Goal: Information Seeking & Learning: Learn about a topic

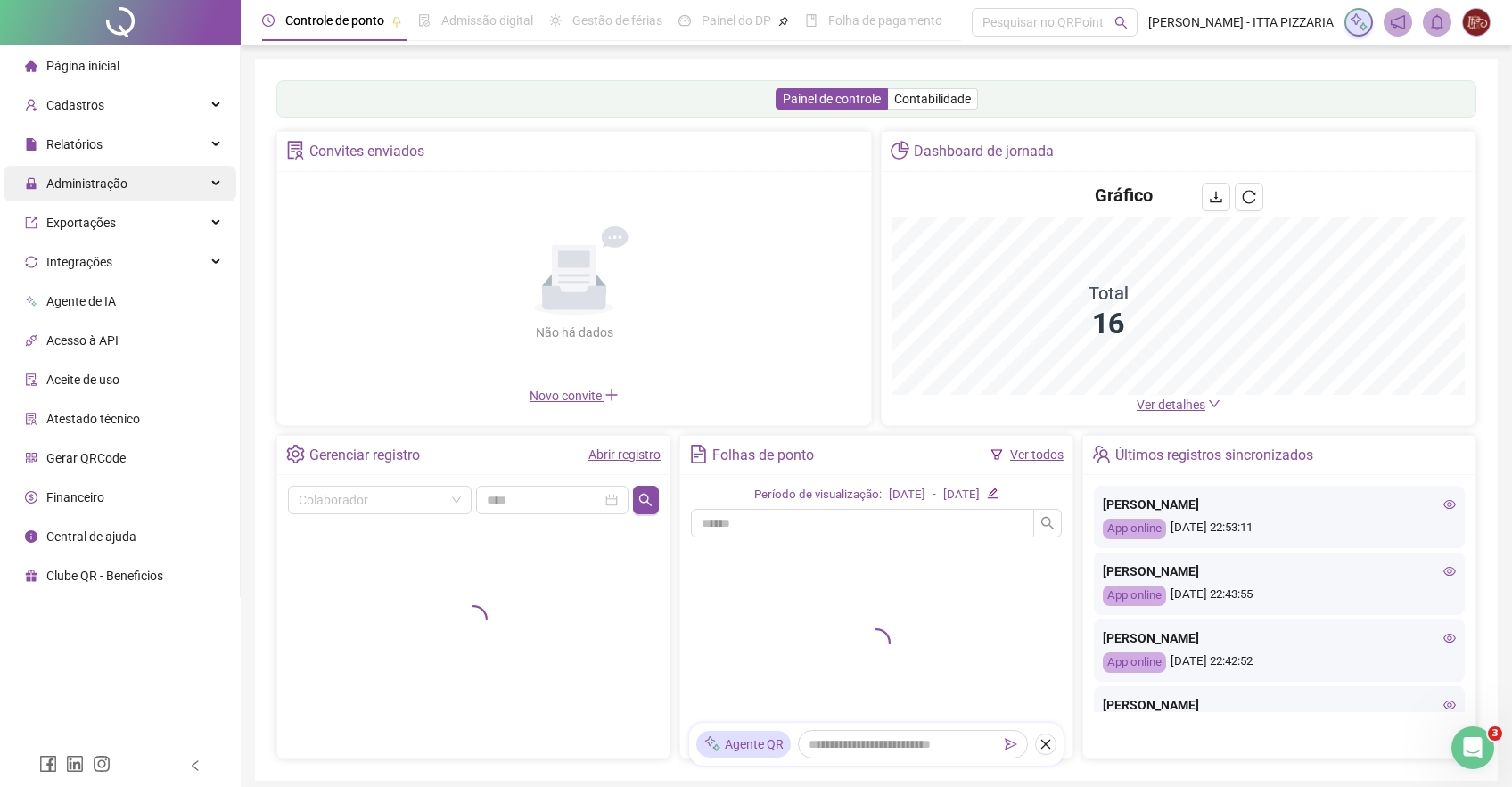
click at [208, 180] on div "Administração" at bounding box center [120, 183] width 233 height 36
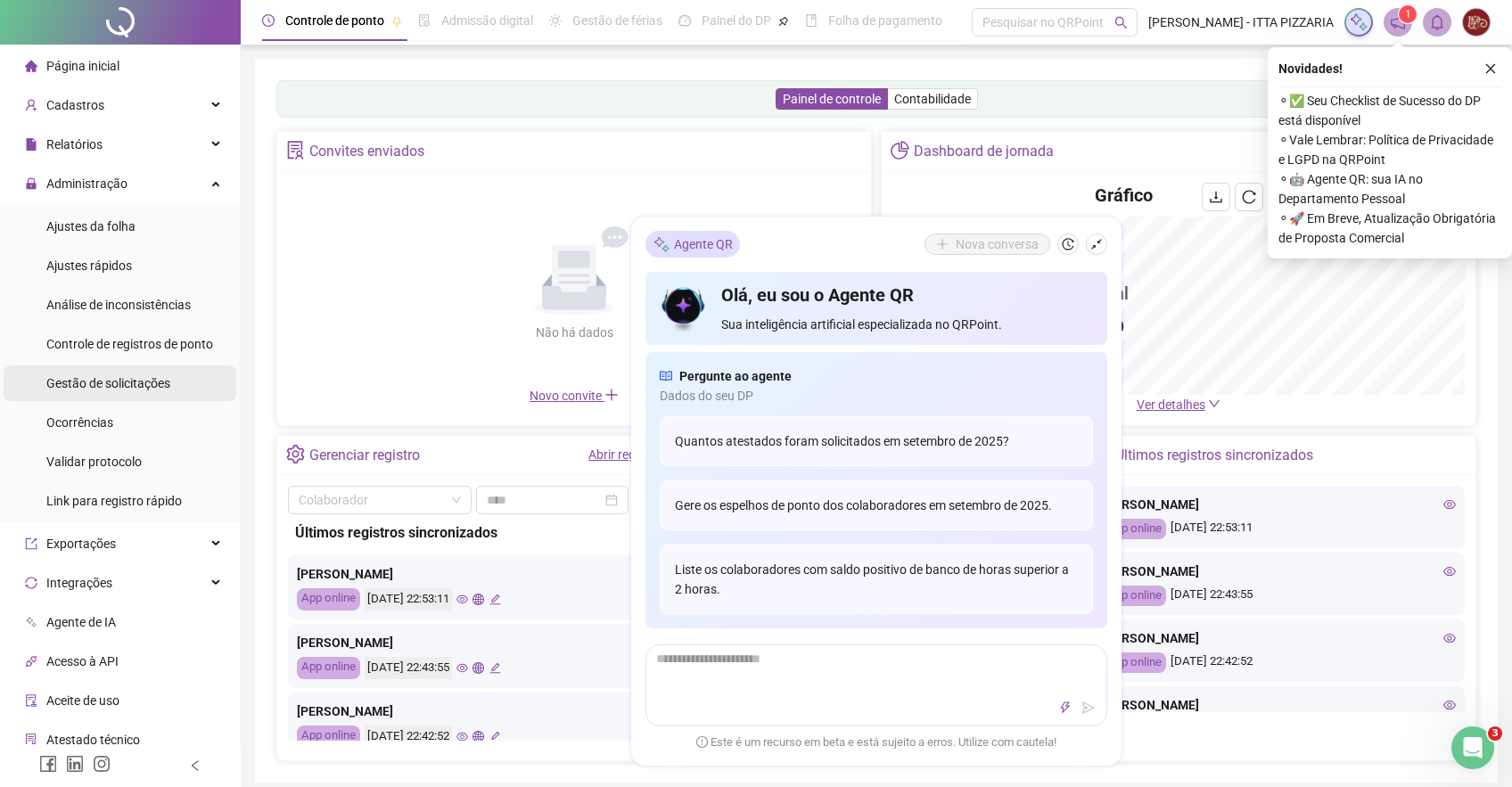
click at [119, 381] on span "Gestão de solicitações" at bounding box center [108, 382] width 124 height 14
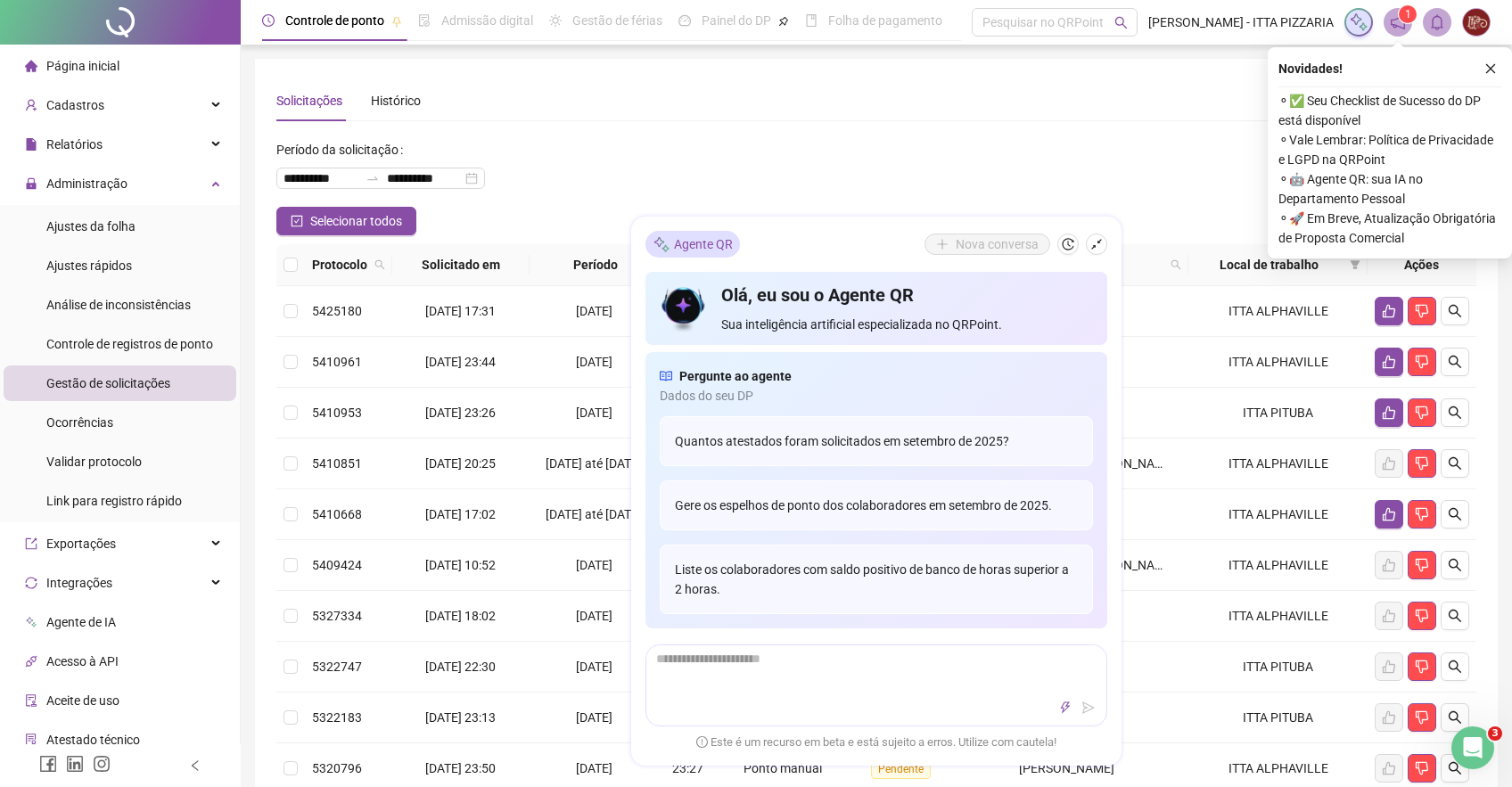
click at [827, 155] on div "**********" at bounding box center [876, 170] width 1200 height 71
click at [1099, 241] on icon "shrink" at bounding box center [1097, 244] width 13 height 13
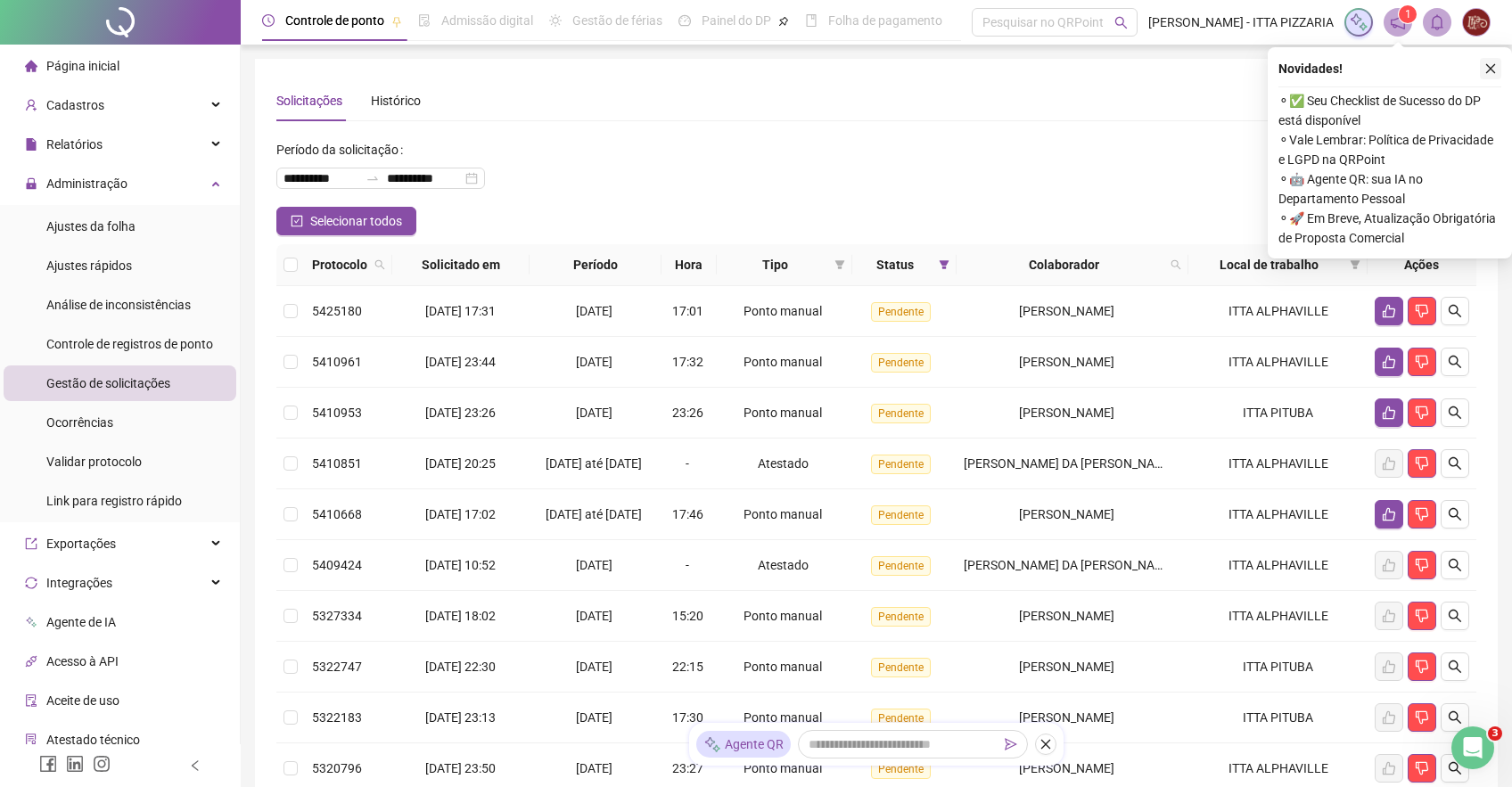
click at [1490, 65] on icon "close" at bounding box center [1490, 69] width 13 height 13
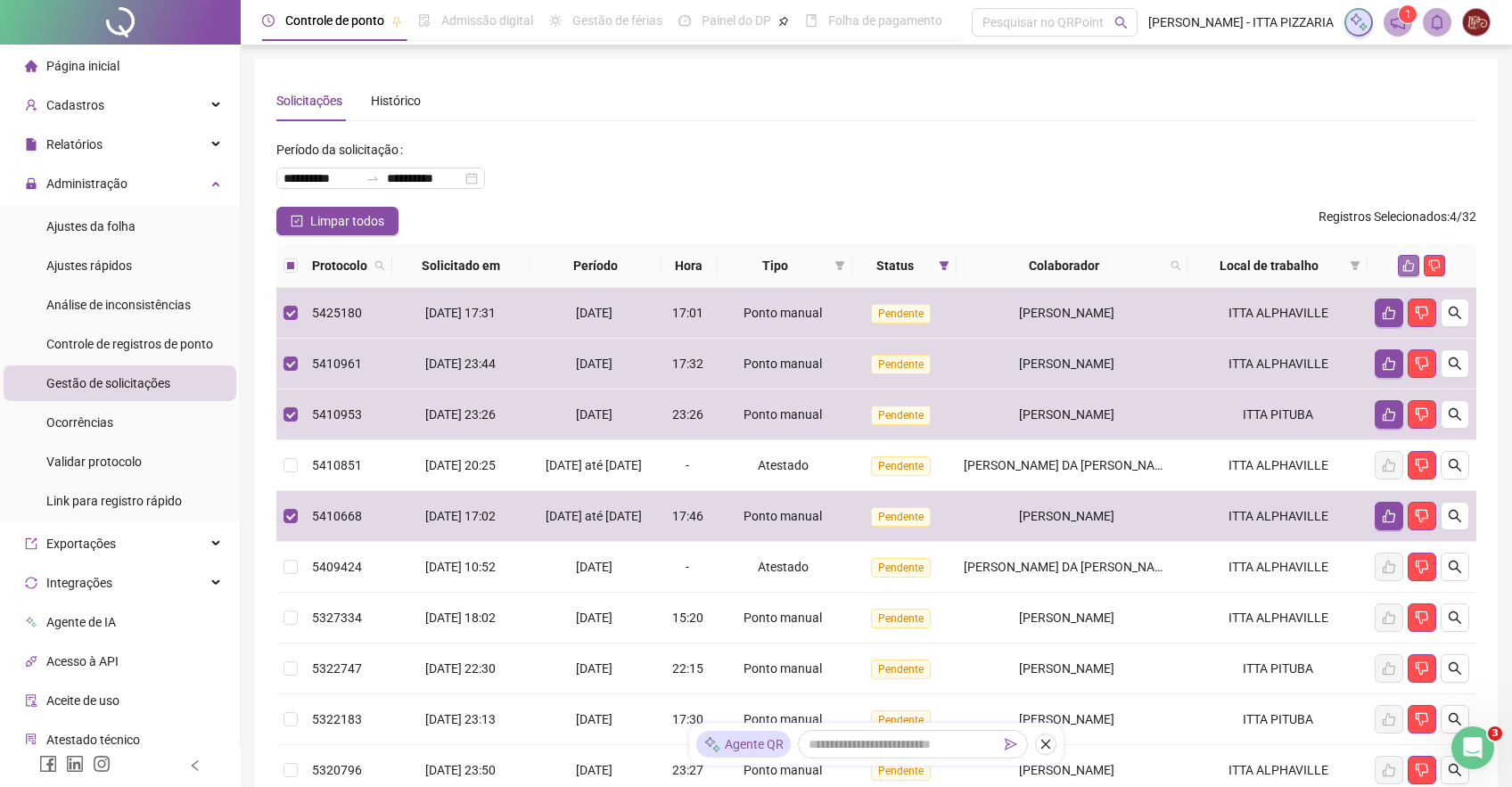
click at [1412, 268] on icon "like" at bounding box center [1408, 266] width 13 height 13
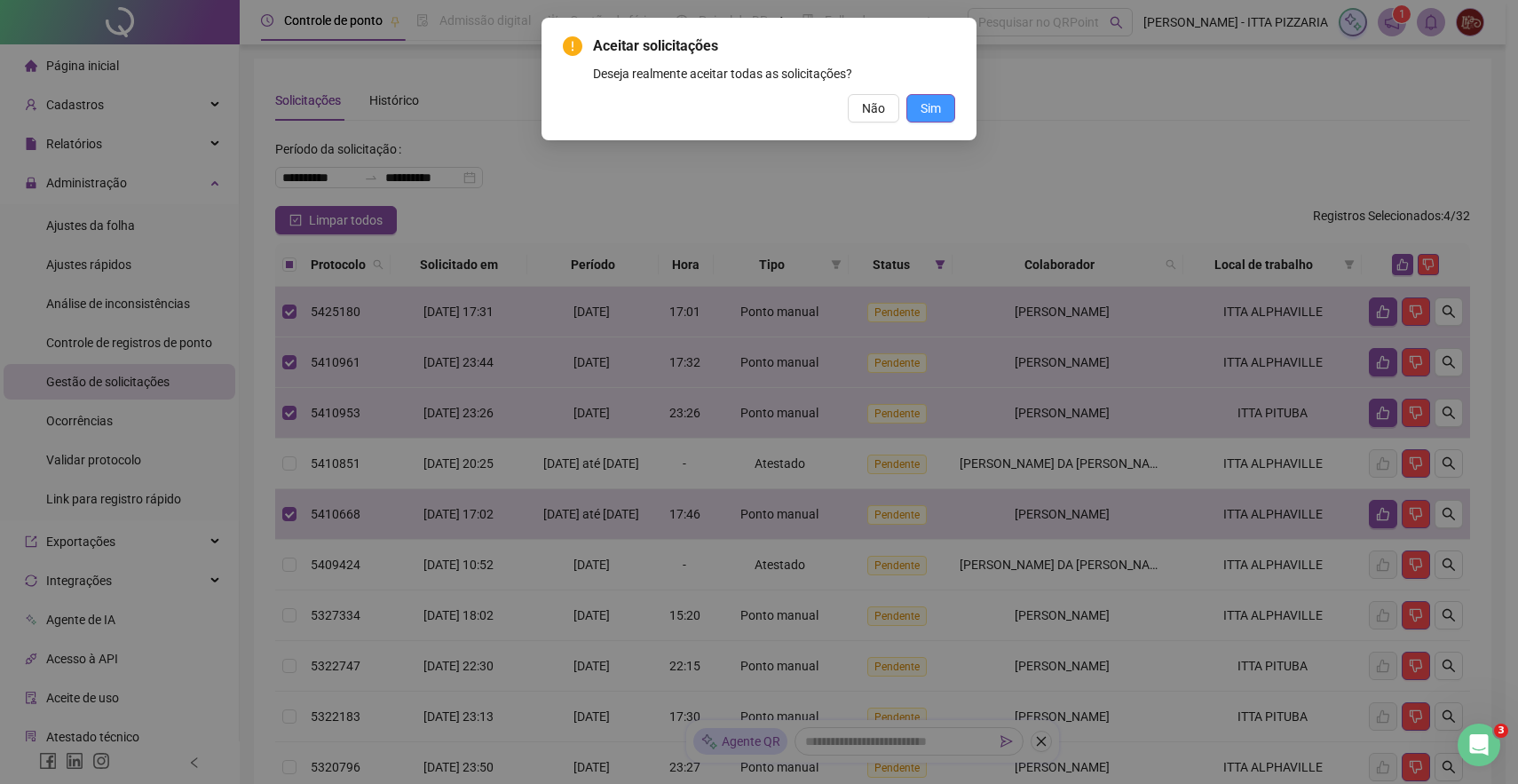
click at [942, 116] on button "Sim" at bounding box center [930, 108] width 49 height 28
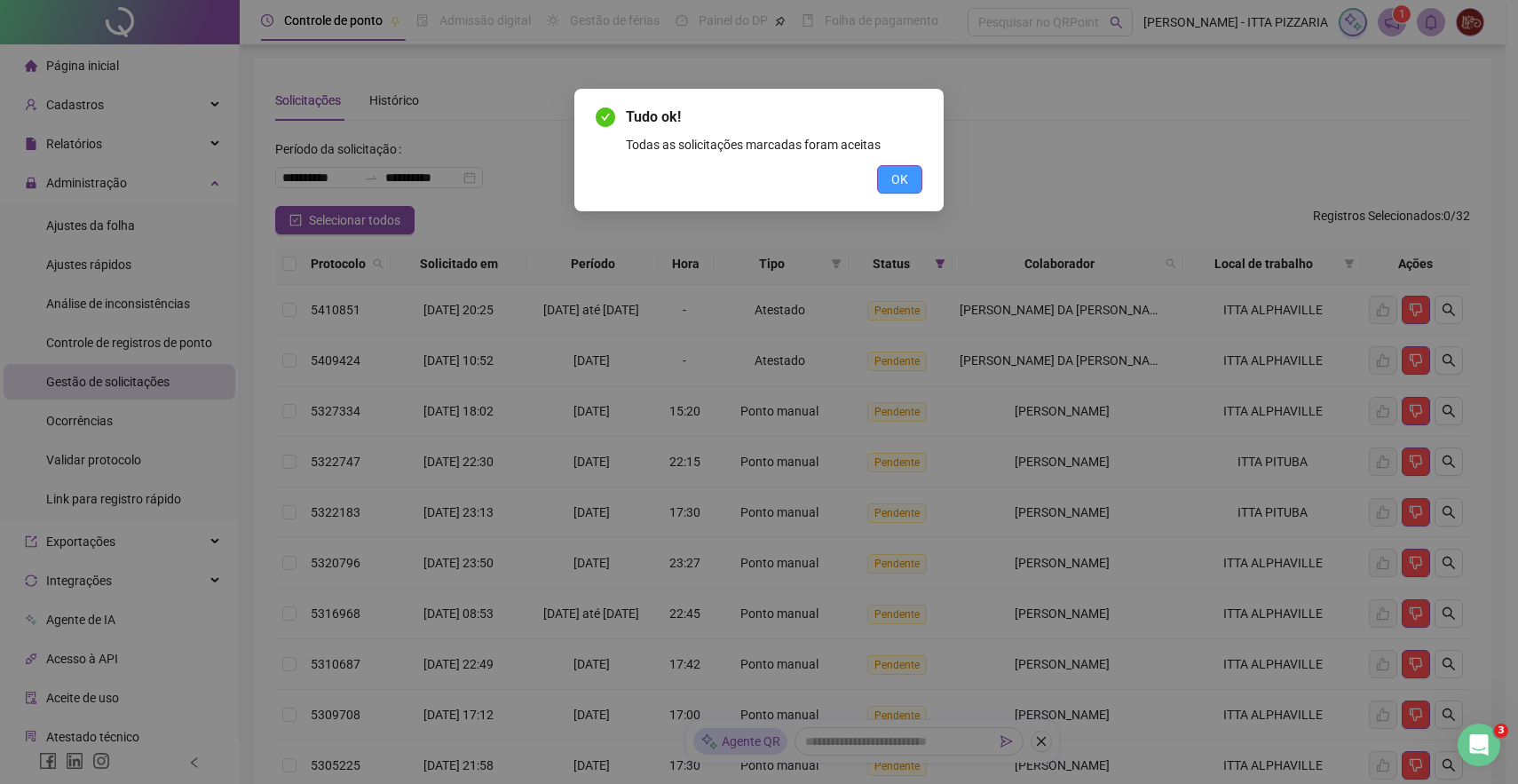
click at [904, 178] on span "OK" at bounding box center [900, 179] width 17 height 19
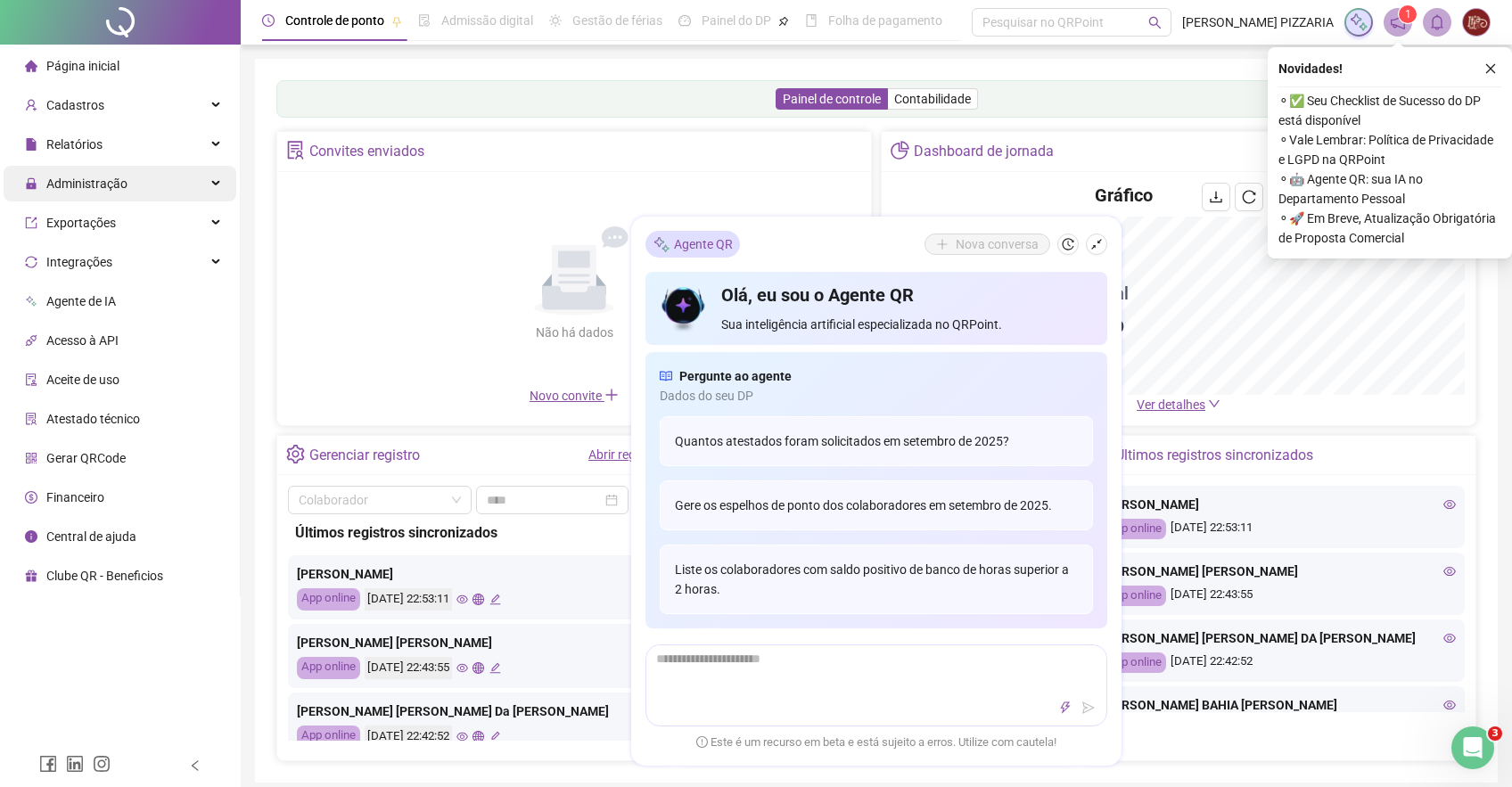
click at [133, 187] on div "Administração" at bounding box center [120, 183] width 233 height 36
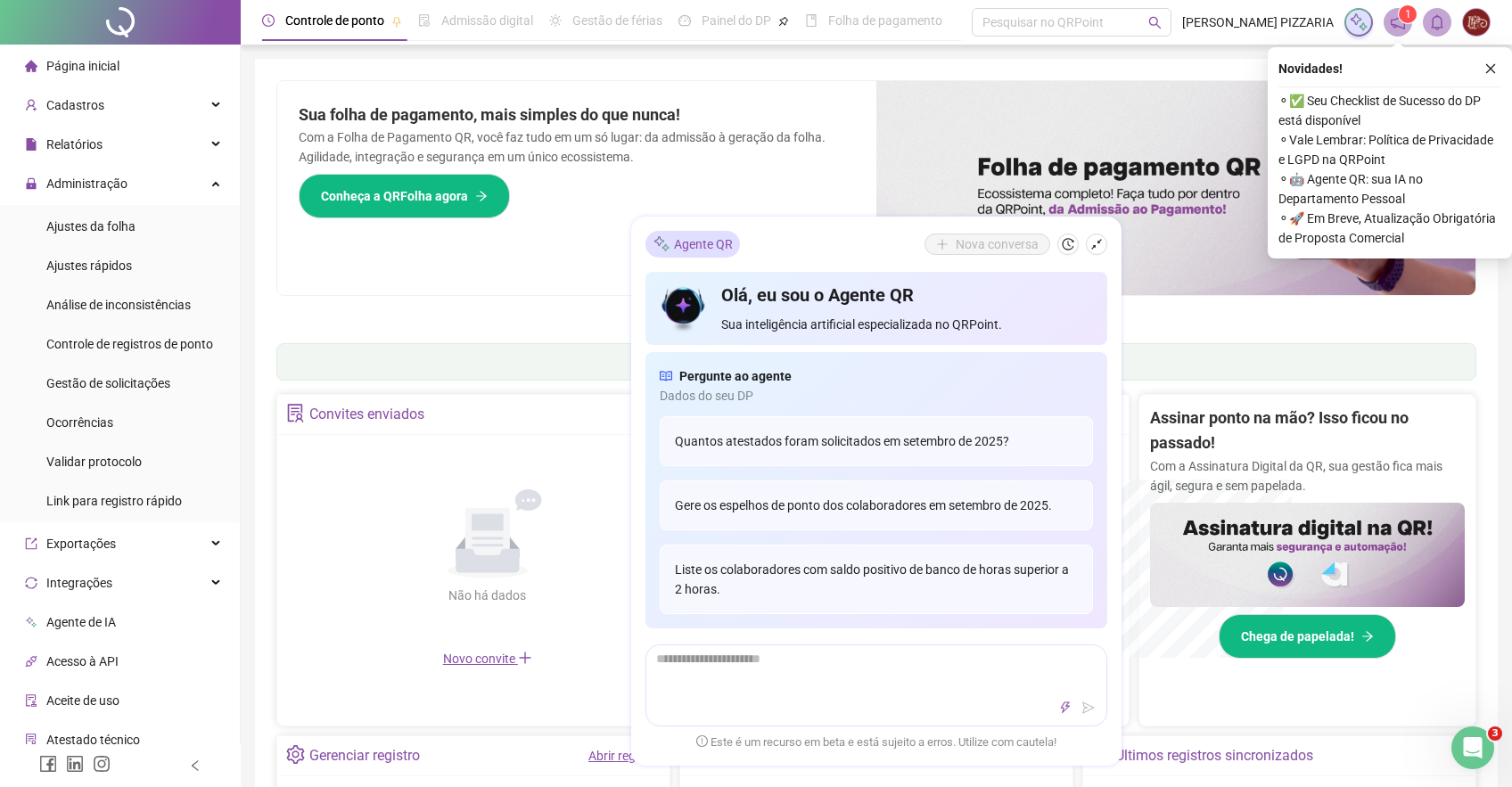
click at [1477, 26] on img at bounding box center [1475, 22] width 27 height 27
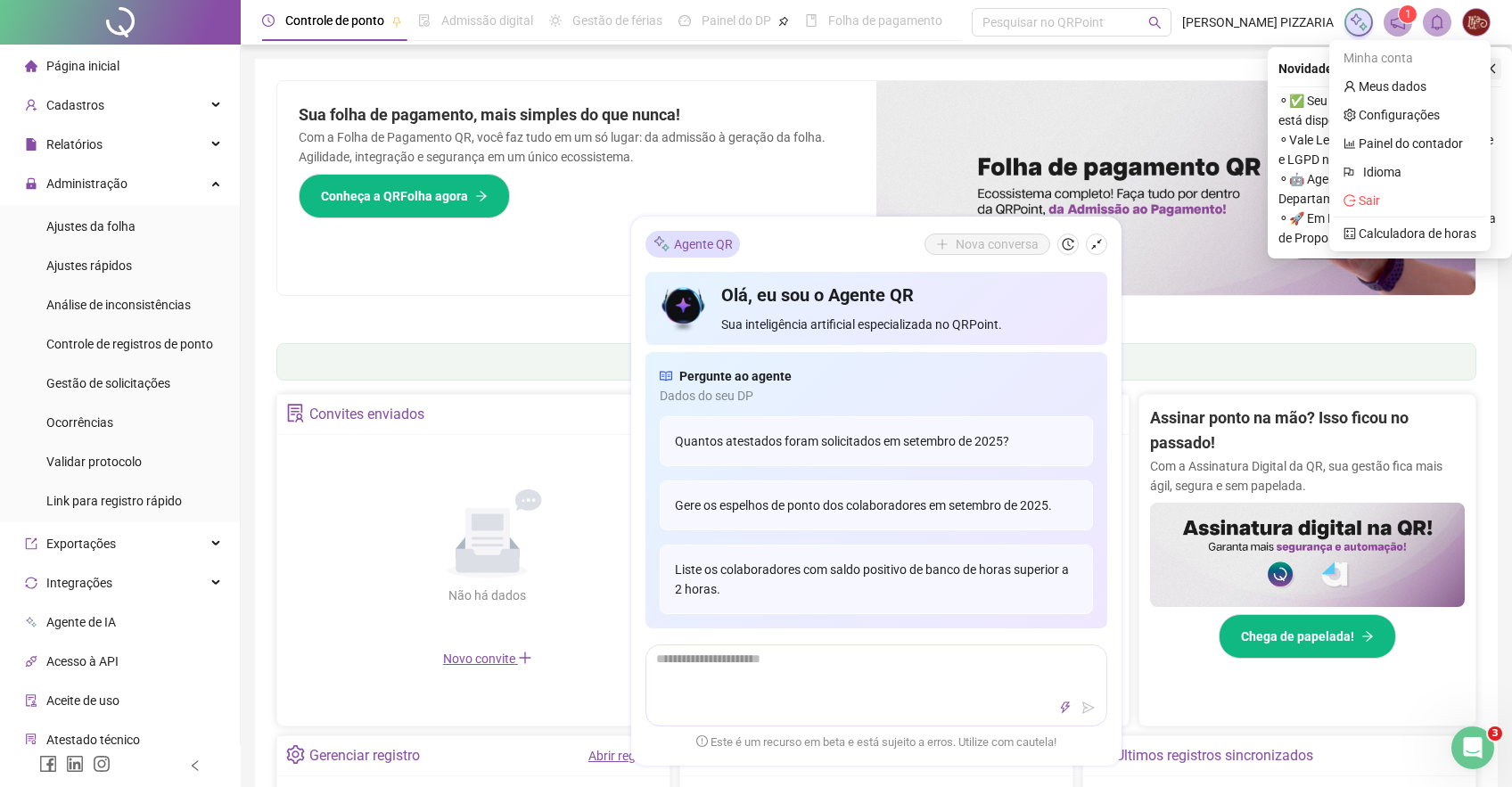
click at [1494, 70] on icon "close" at bounding box center [1490, 69] width 13 height 13
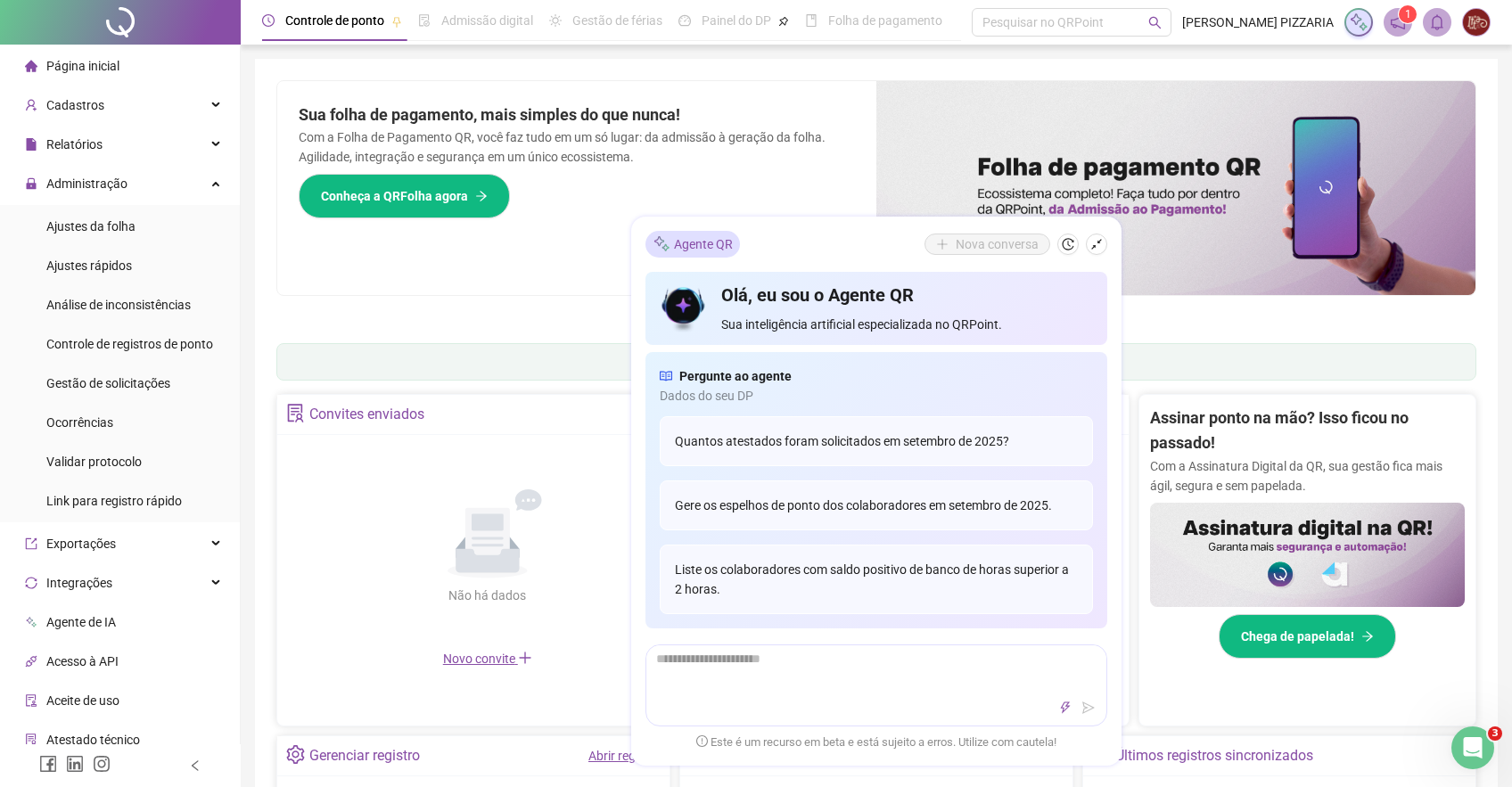
click at [1483, 20] on img at bounding box center [1475, 22] width 27 height 27
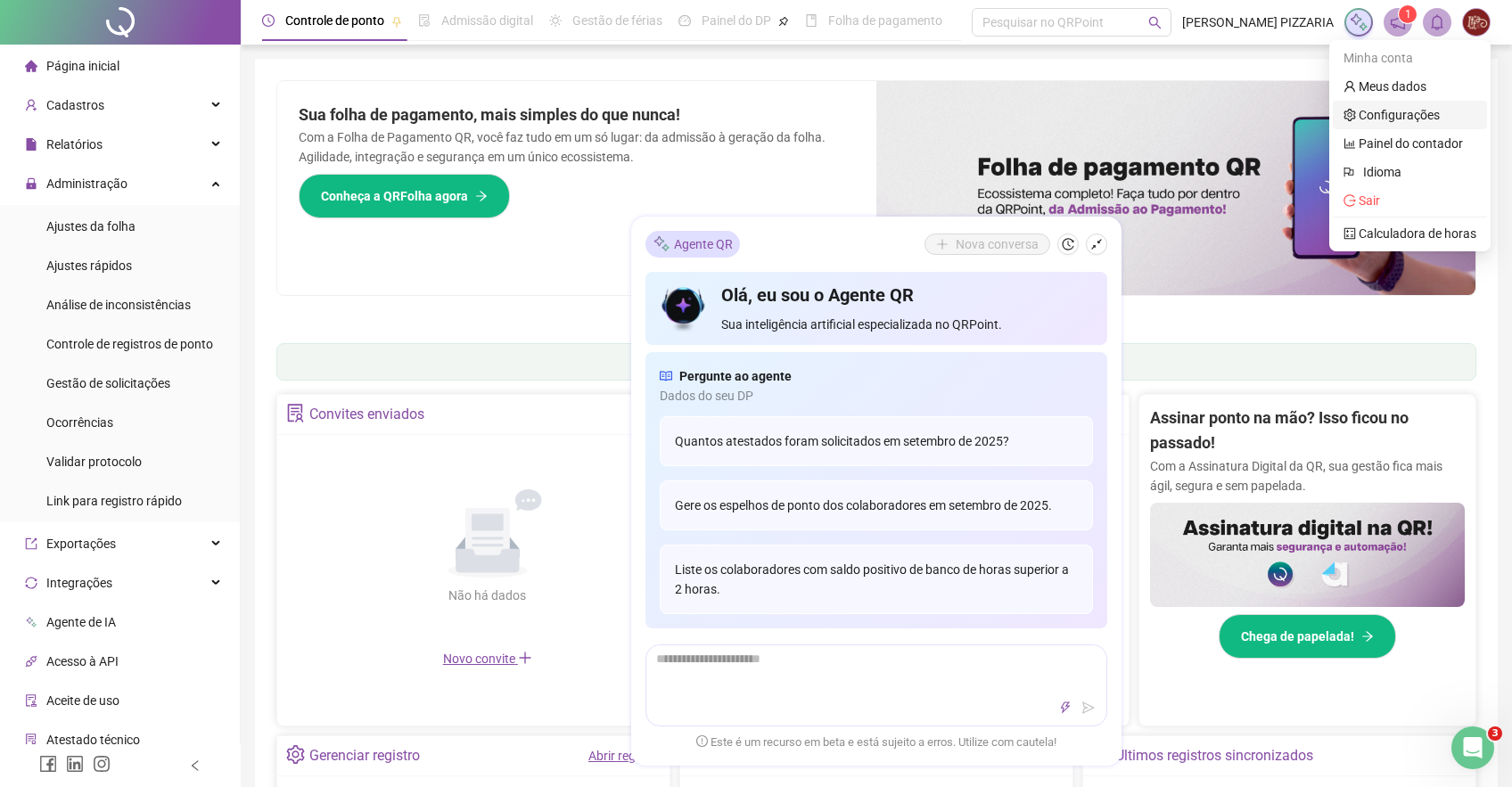
click at [1392, 110] on link "Configurações" at bounding box center [1391, 114] width 97 height 14
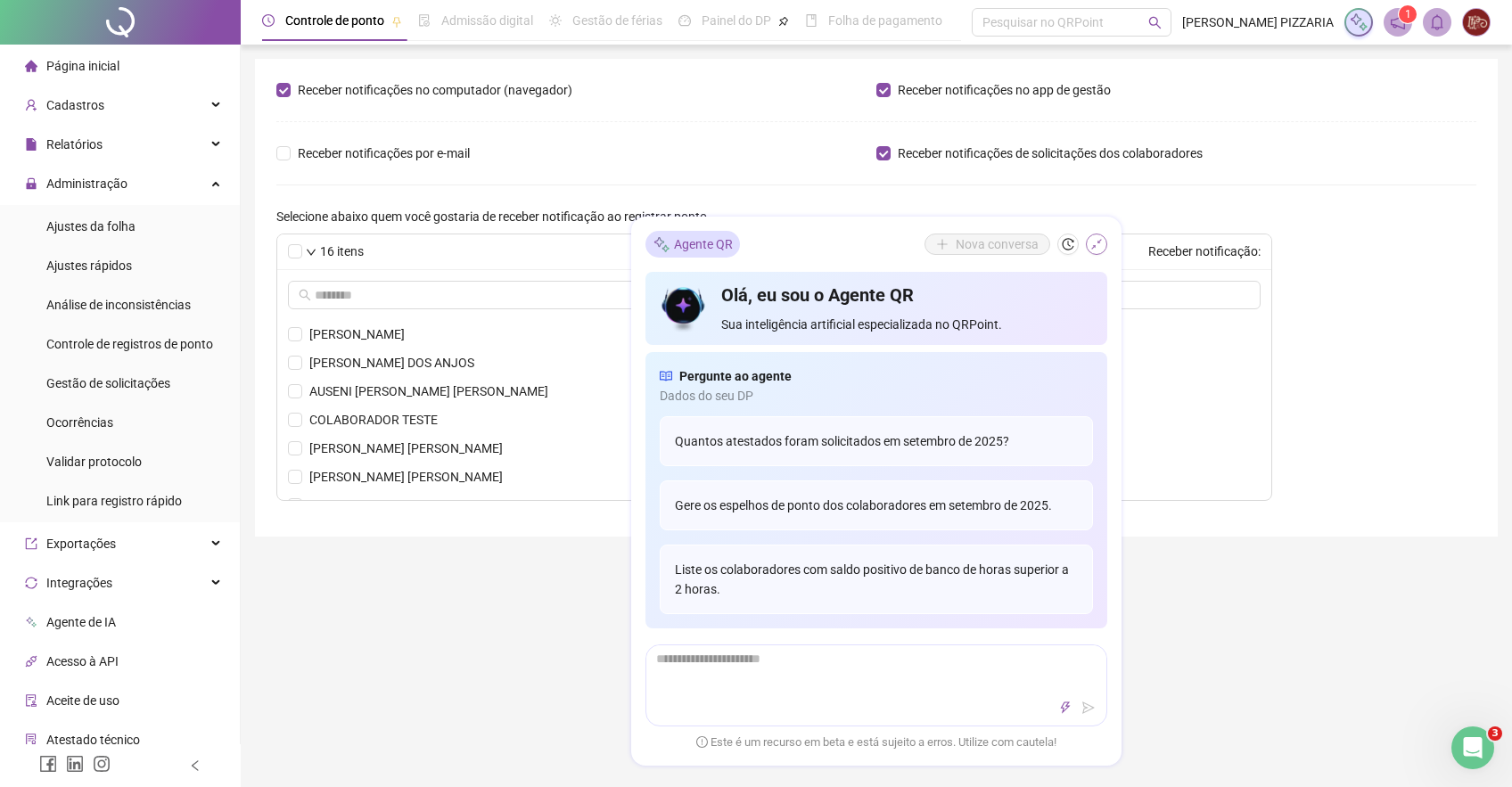
click at [1098, 241] on icon "shrink" at bounding box center [1097, 244] width 11 height 11
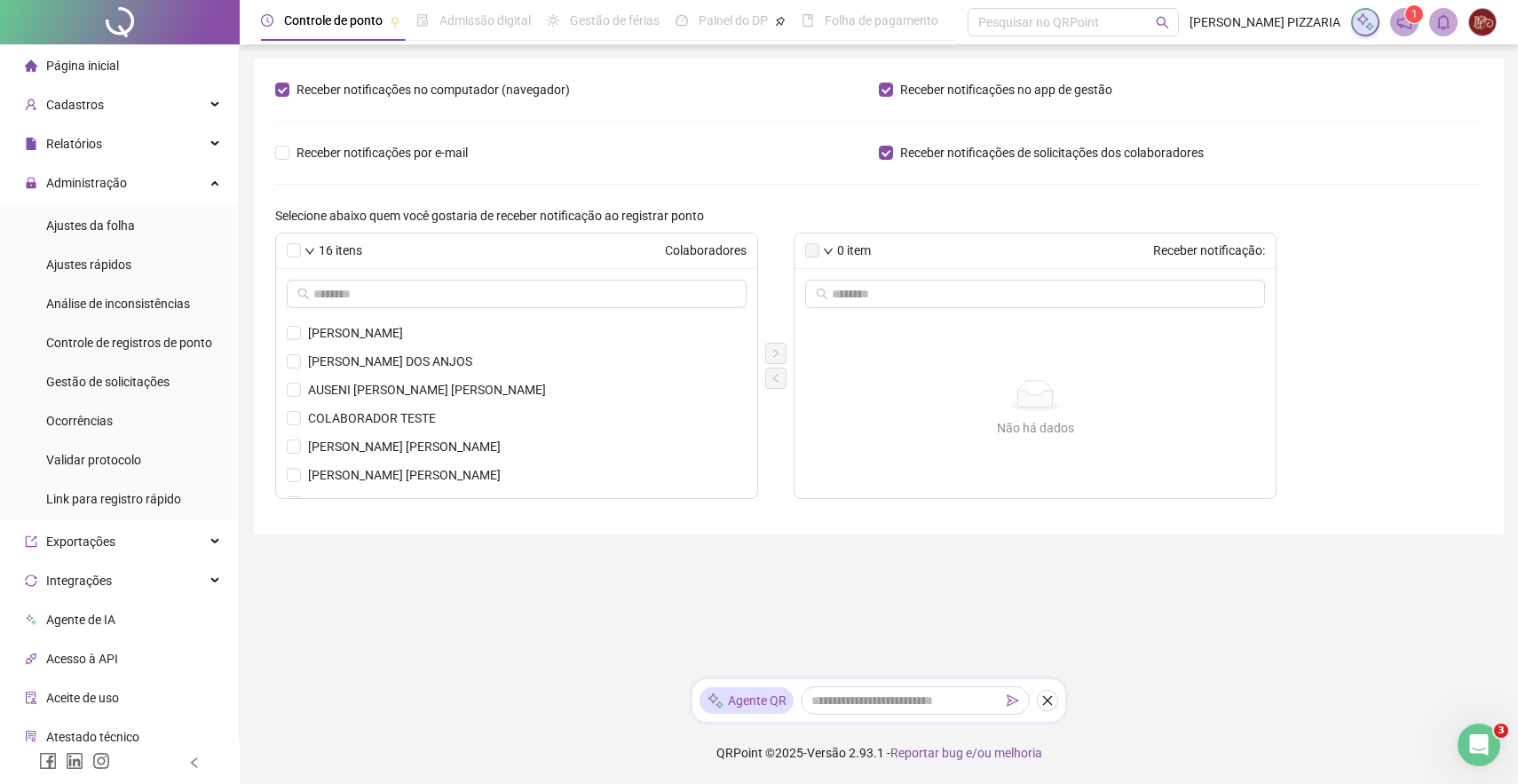
click at [1484, 22] on img at bounding box center [1482, 22] width 27 height 27
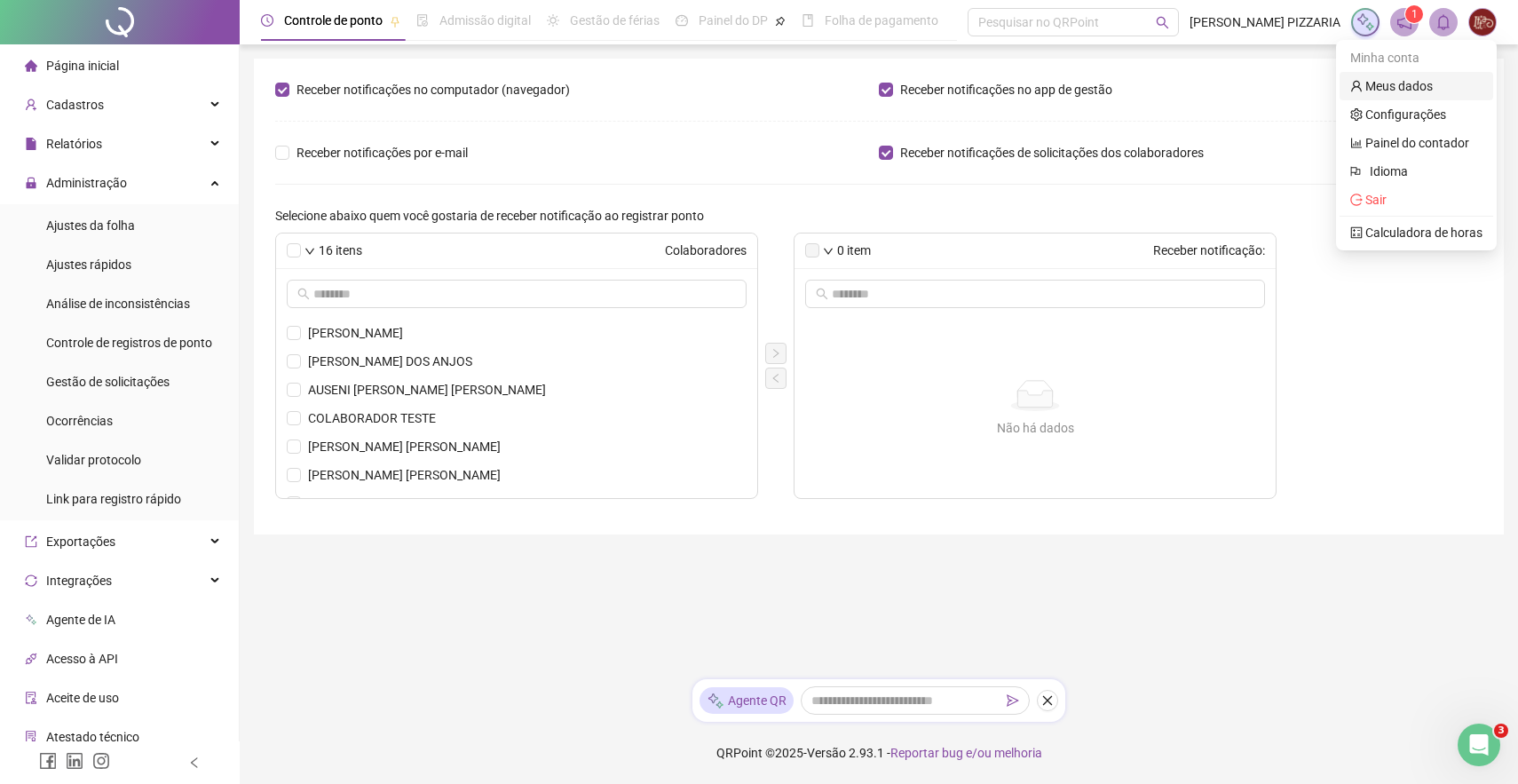
click at [1414, 85] on link "Meus dados" at bounding box center [1391, 85] width 83 height 14
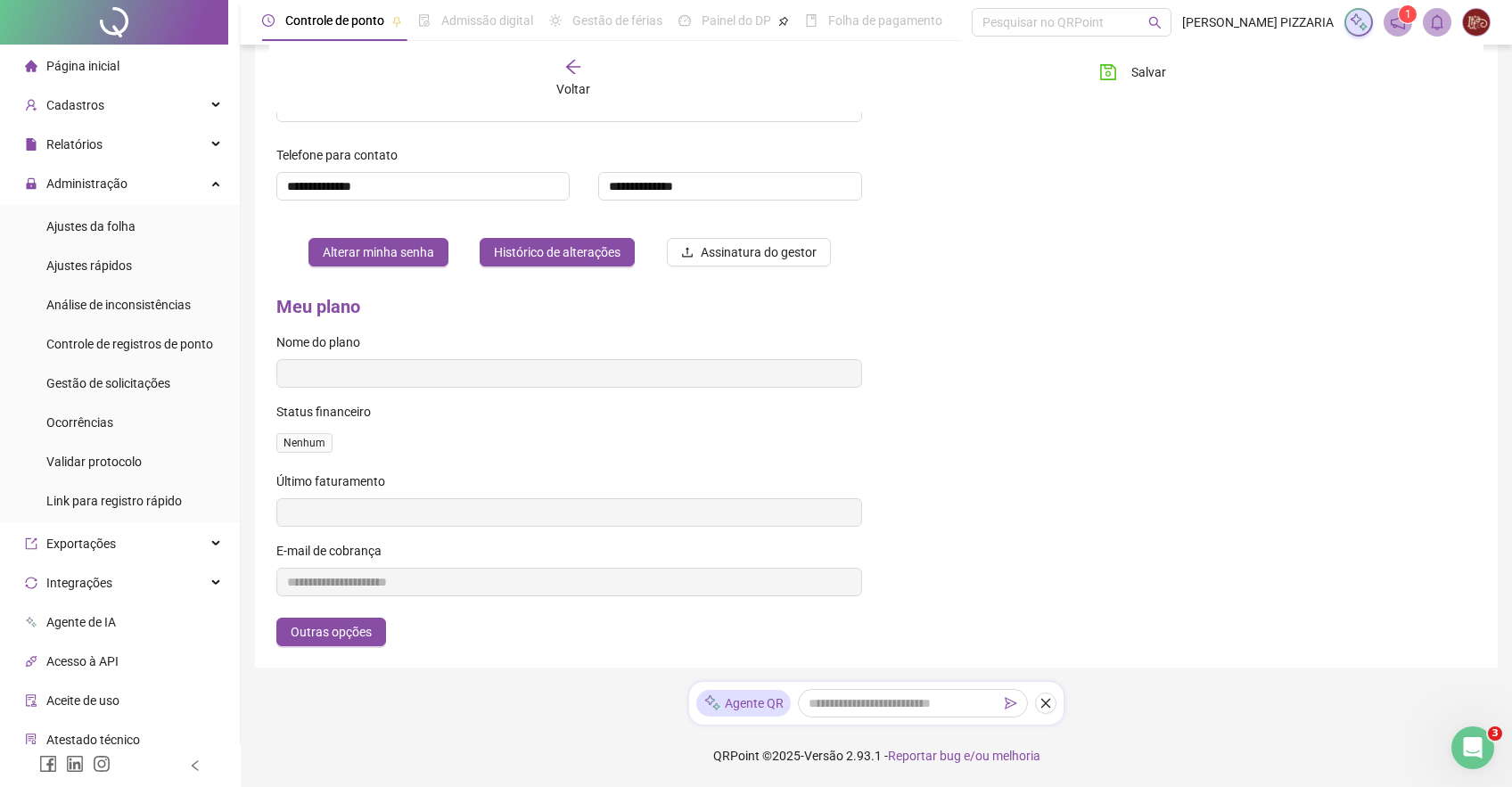
scroll to position [468, 0]
click at [335, 633] on span "Outras opções" at bounding box center [331, 631] width 81 height 19
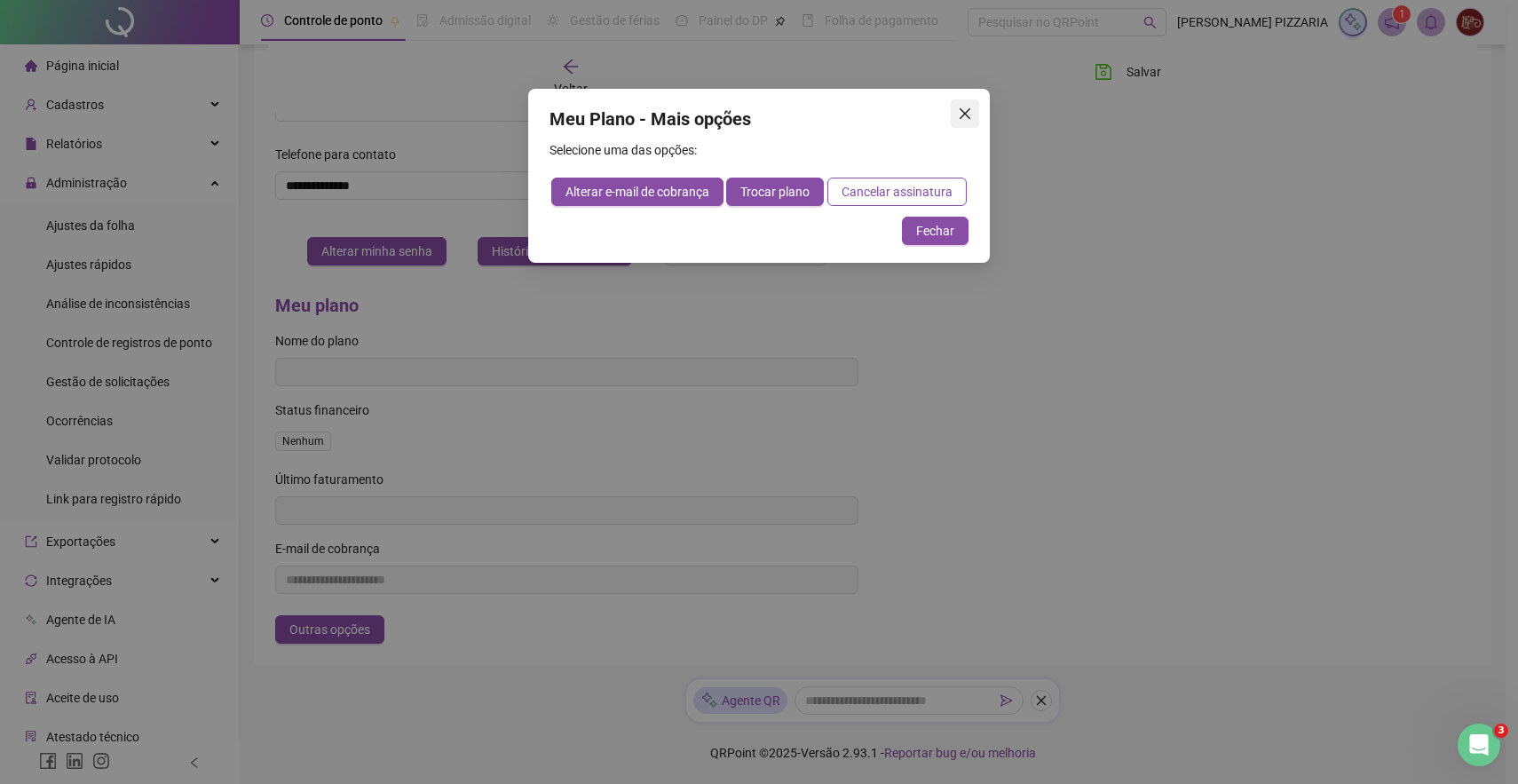
click at [970, 114] on icon "close" at bounding box center [964, 113] width 14 height 14
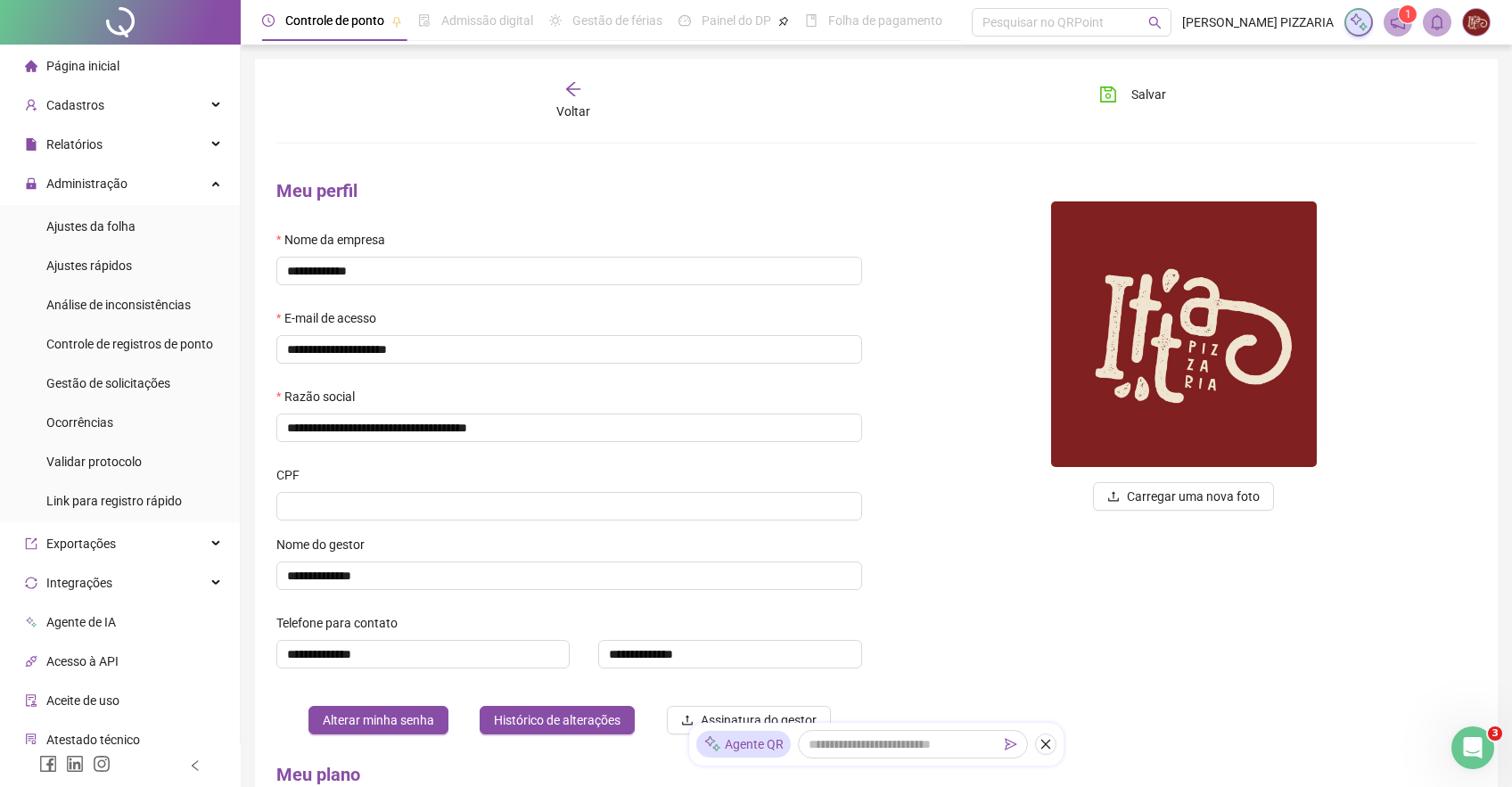
scroll to position [0, 0]
click at [1489, 31] on span at bounding box center [1475, 22] width 29 height 29
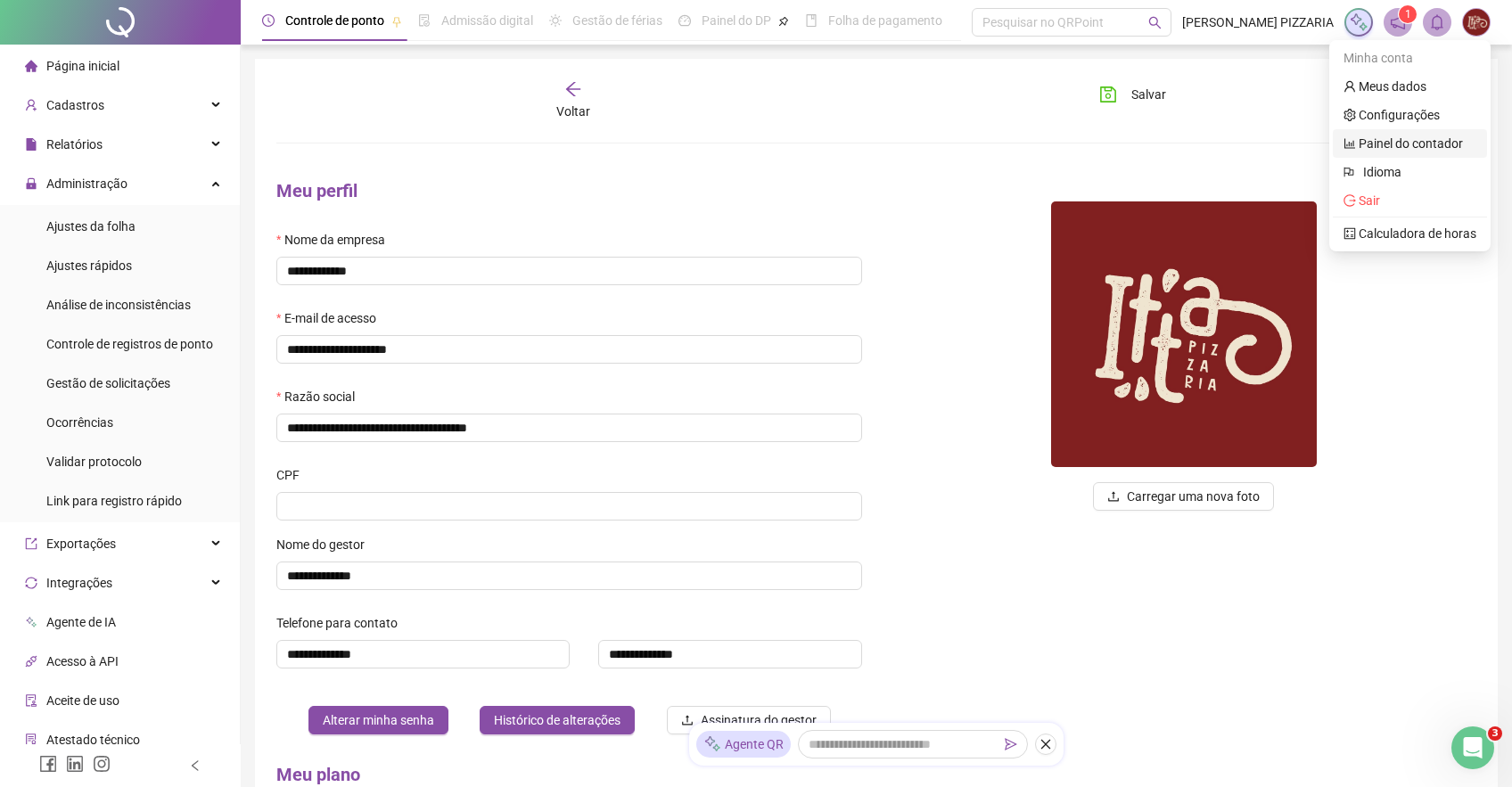
click at [1400, 138] on link "Painel do contador" at bounding box center [1403, 143] width 120 height 14
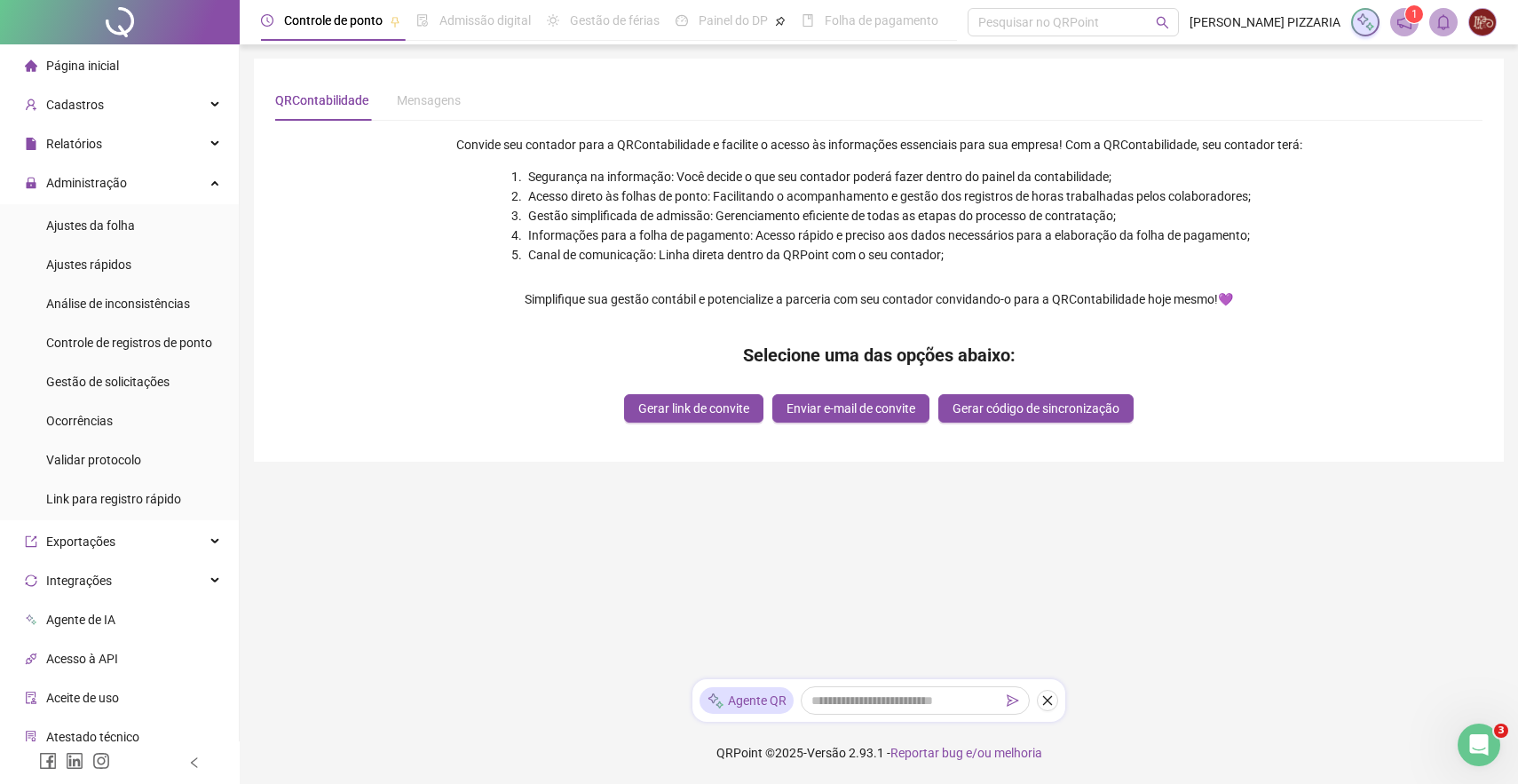
click at [1479, 24] on img at bounding box center [1482, 22] width 27 height 27
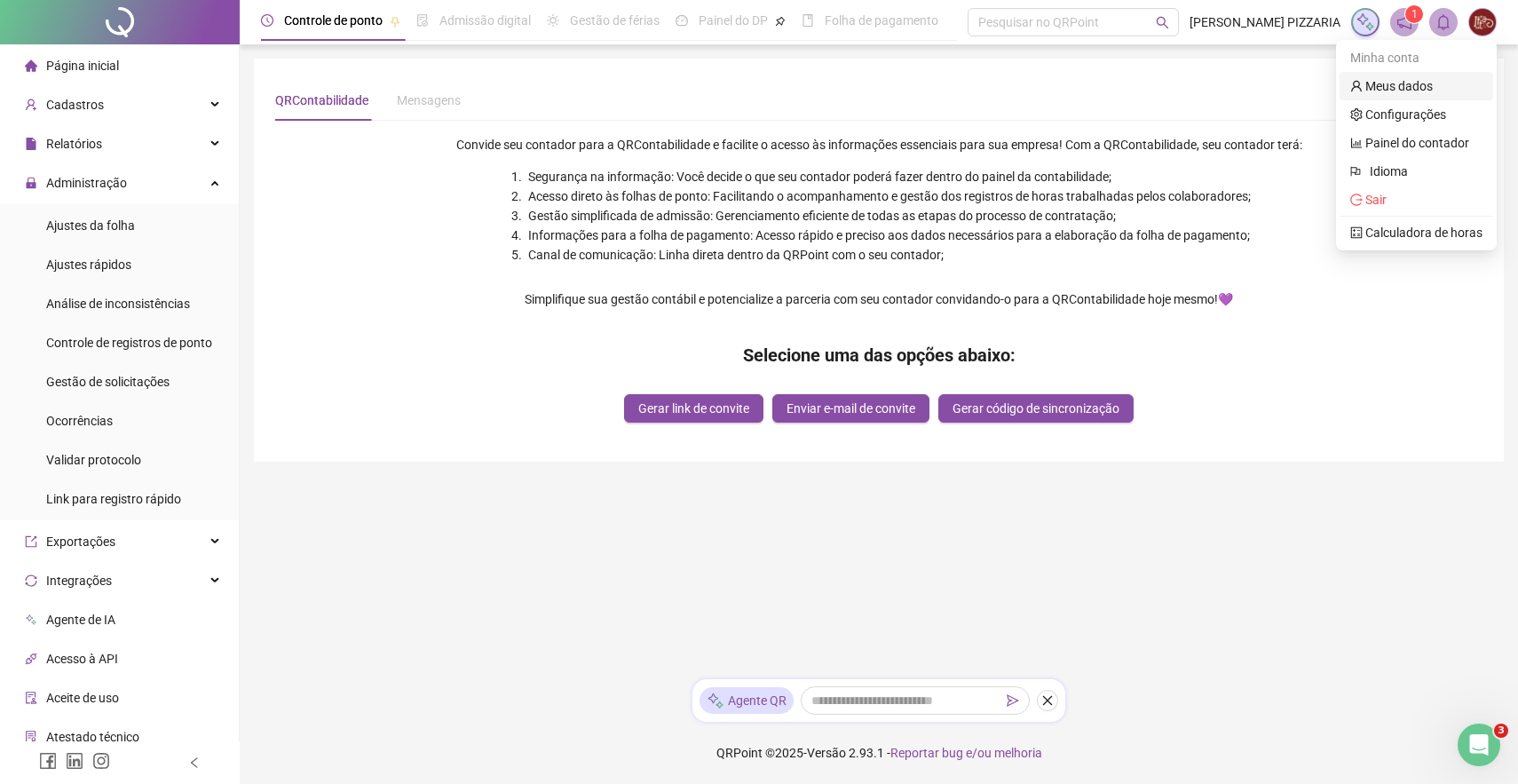
click at [1400, 84] on link "Meus dados" at bounding box center [1391, 85] width 83 height 14
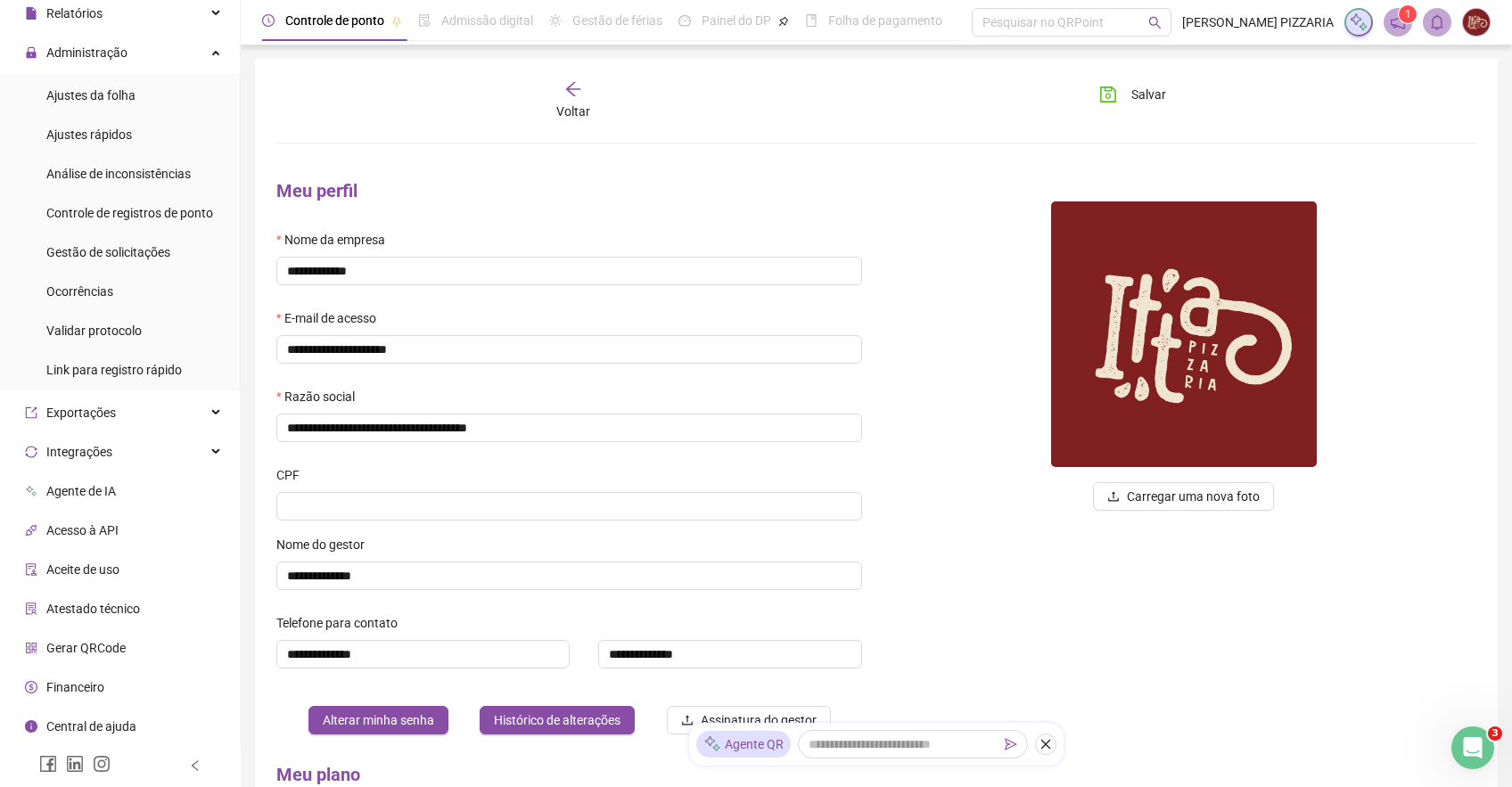
scroll to position [131, 0]
click at [77, 688] on span "Financeiro" at bounding box center [75, 686] width 58 height 14
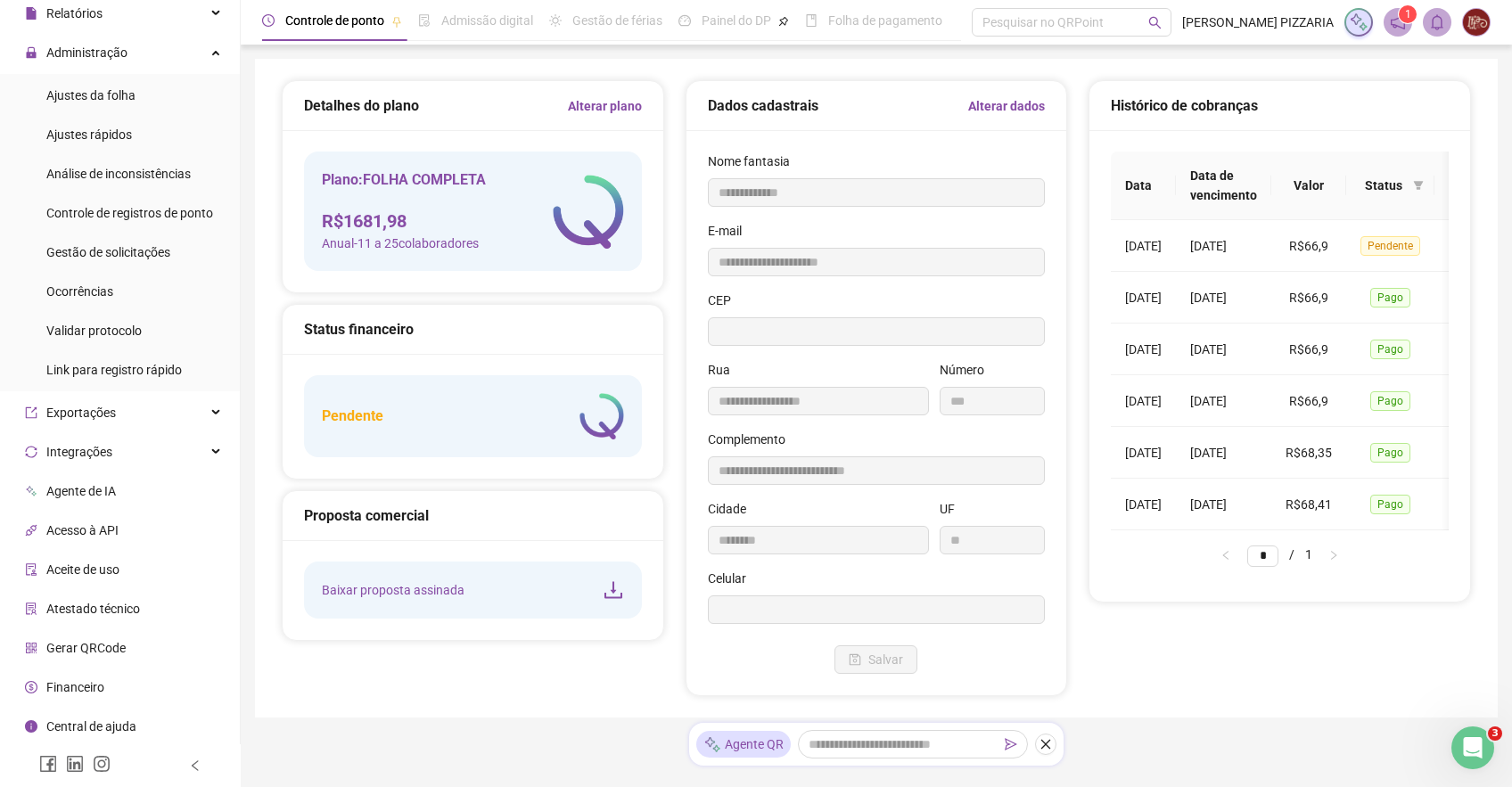
type input "**********"
type input "***"
type input "**********"
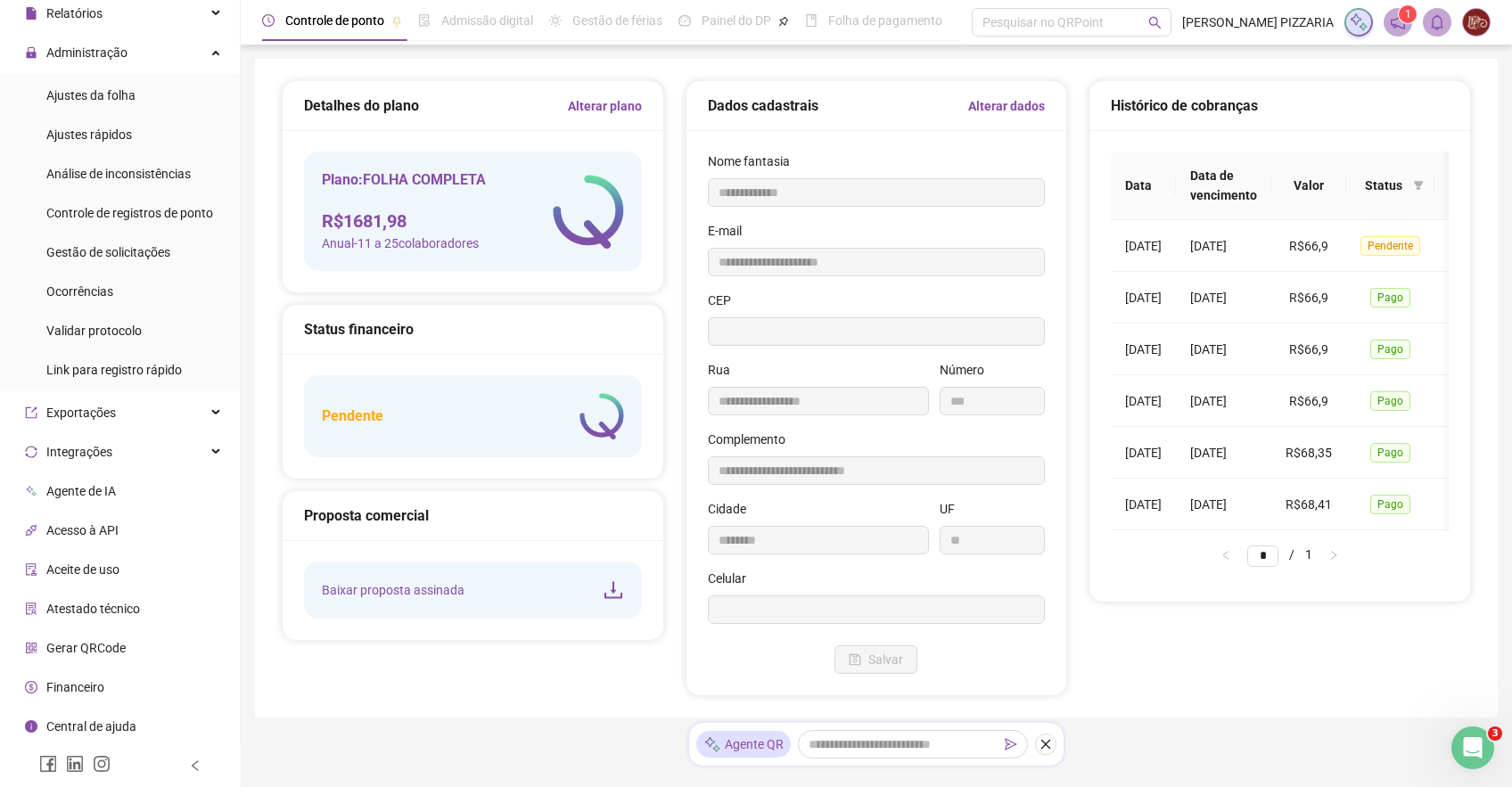
type input "********"
type input "**"
type input "*********"
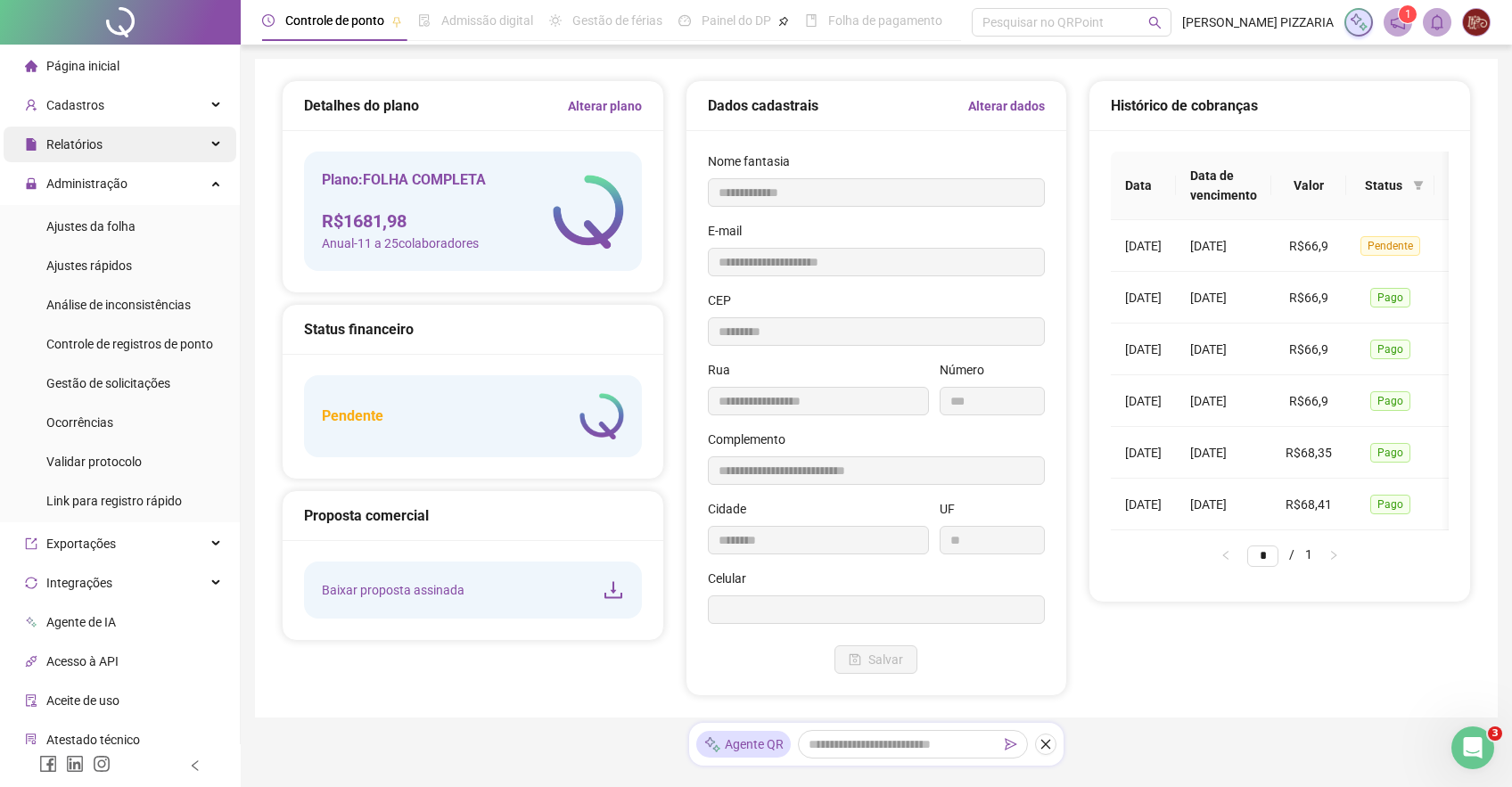
click at [134, 147] on div "Relatórios" at bounding box center [120, 144] width 233 height 36
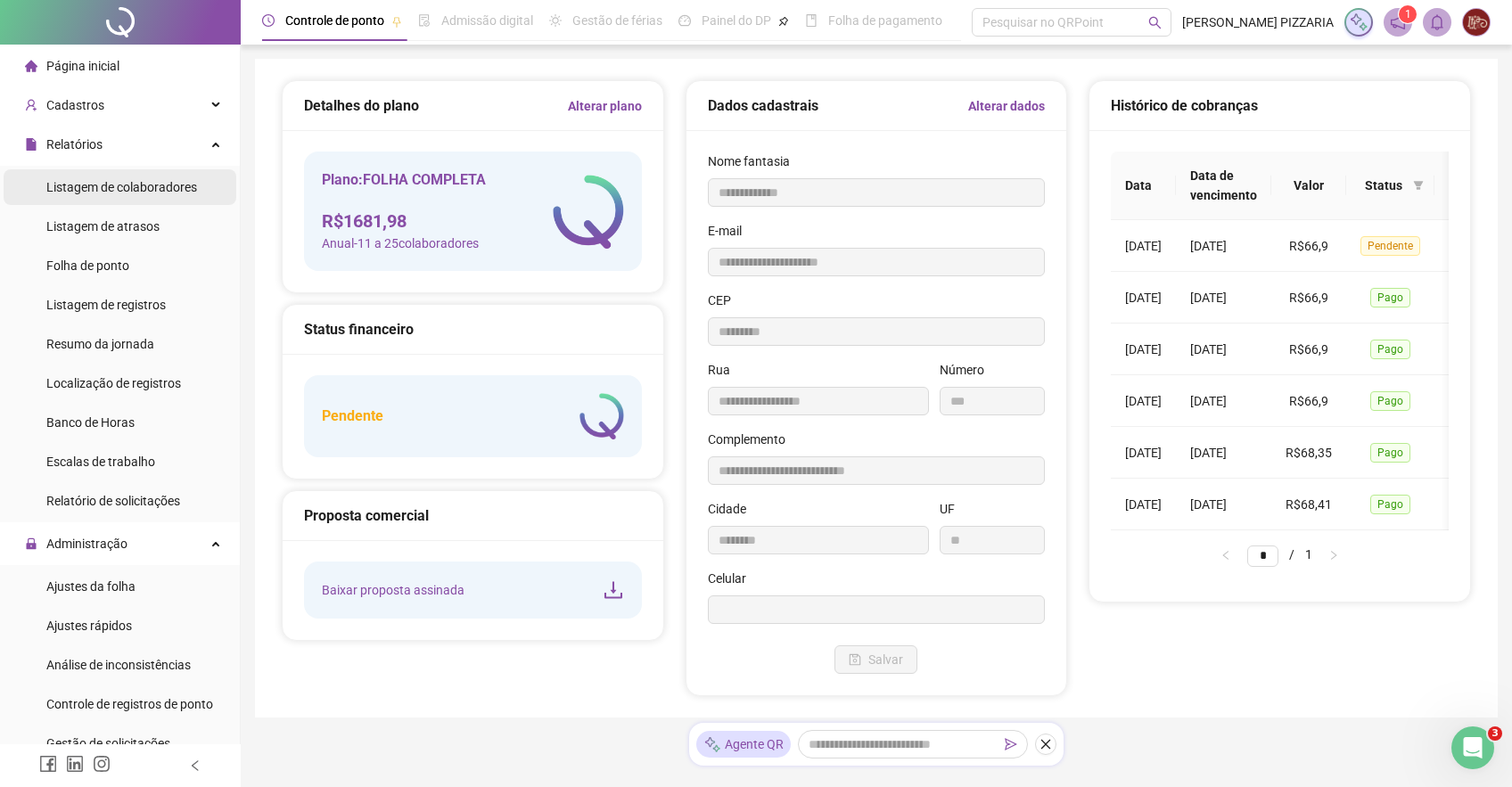
click at [123, 191] on span "Listagem de colaboradores" at bounding box center [122, 187] width 151 height 14
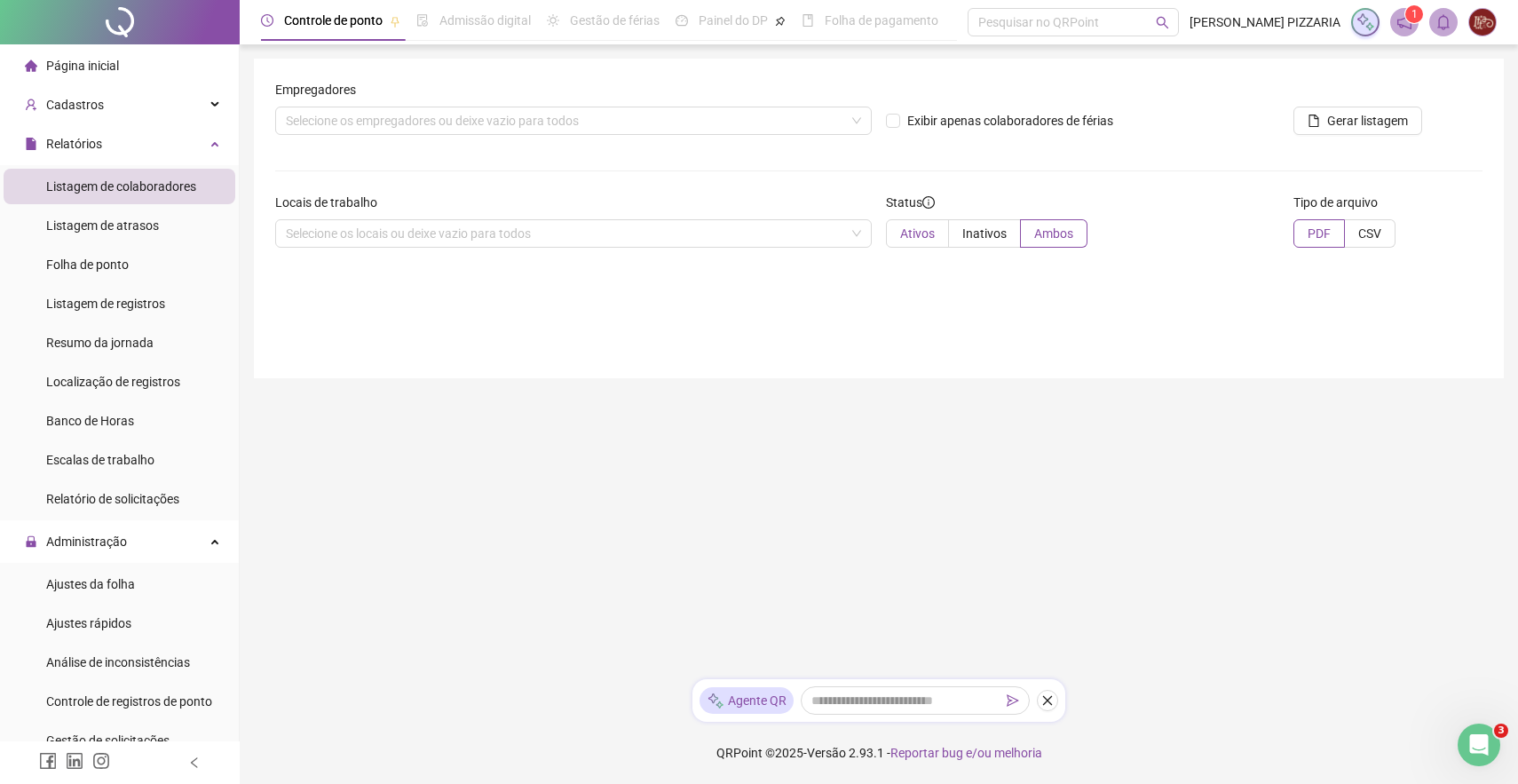
click at [923, 229] on span "Ativos" at bounding box center [917, 233] width 35 height 14
click at [786, 125] on div "Selecione os empregadores ou deixe vazio para todos" at bounding box center [573, 120] width 596 height 28
click at [947, 150] on form "Empregadores Selecione os empregadores ou deixe vazio para todos Exibir apenas …" at bounding box center [879, 171] width 1207 height 182
click at [850, 232] on div "Selecione os locais ou deixe vazio para todos" at bounding box center [573, 233] width 596 height 28
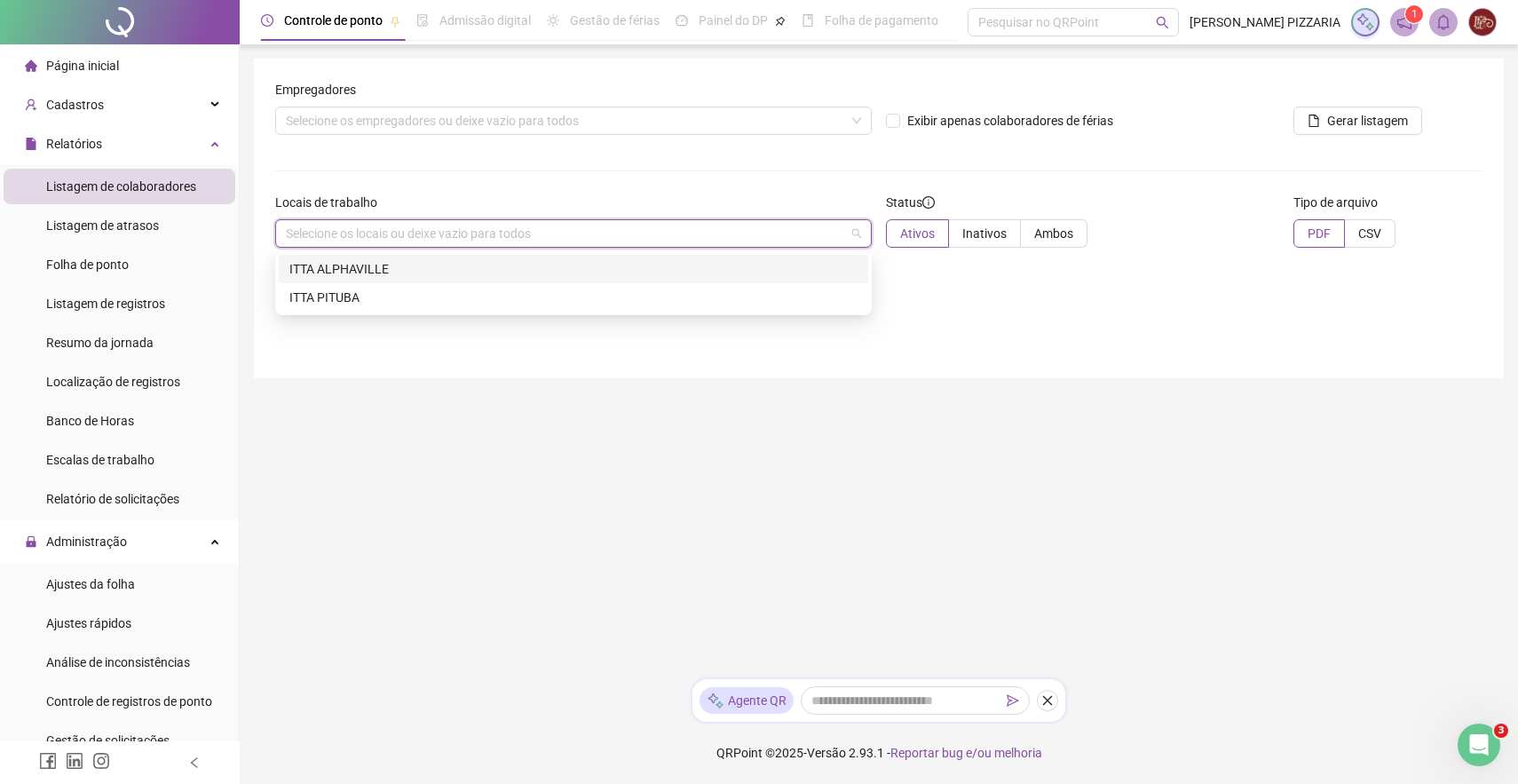
click at [732, 274] on div "ITTA ALPHAVILLE" at bounding box center [573, 269] width 568 height 19
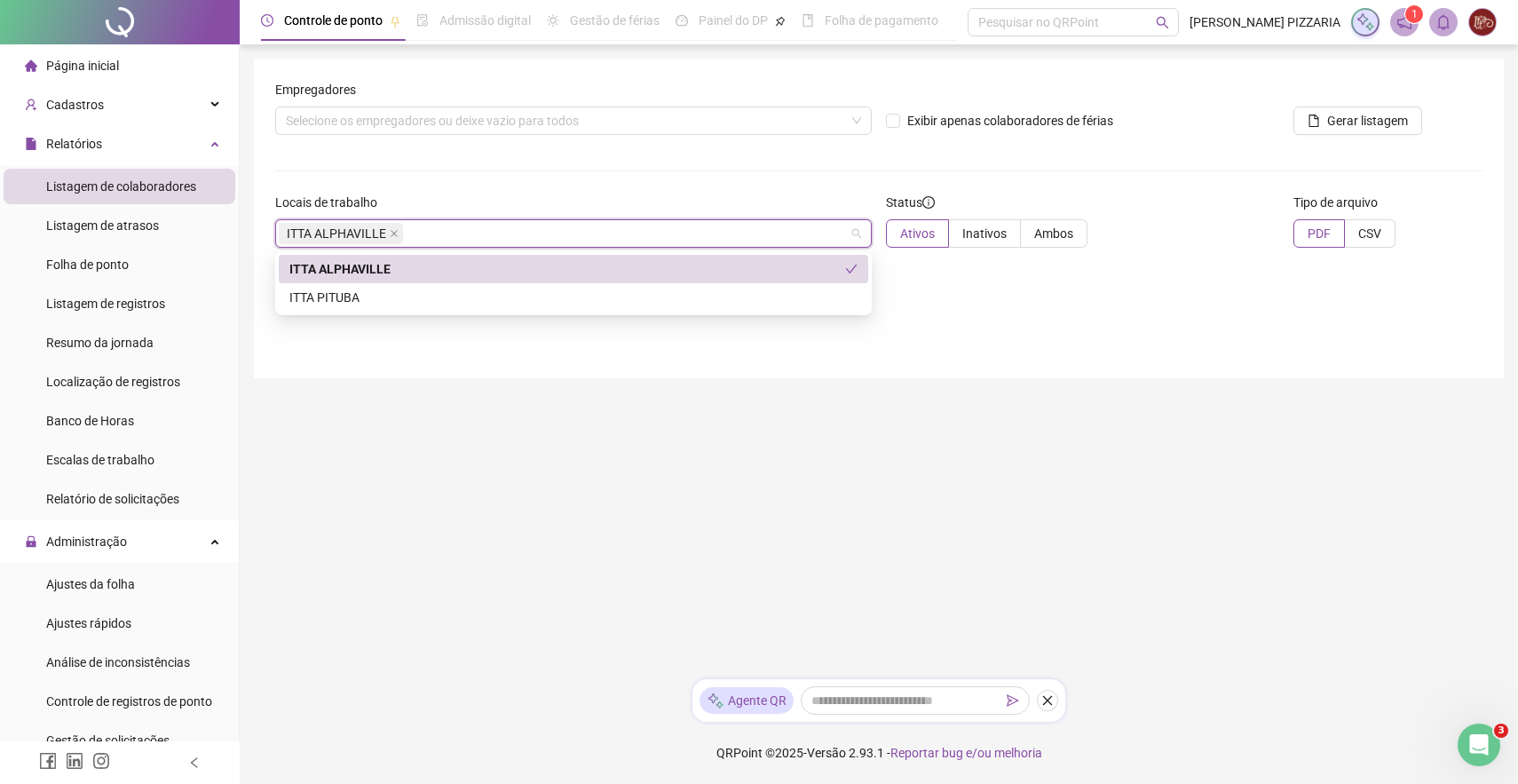
click at [1179, 263] on div "Empregadores Selecione os empregadores ou deixe vazio para todos Exibir apenas …" at bounding box center [879, 218] width 1250 height 319
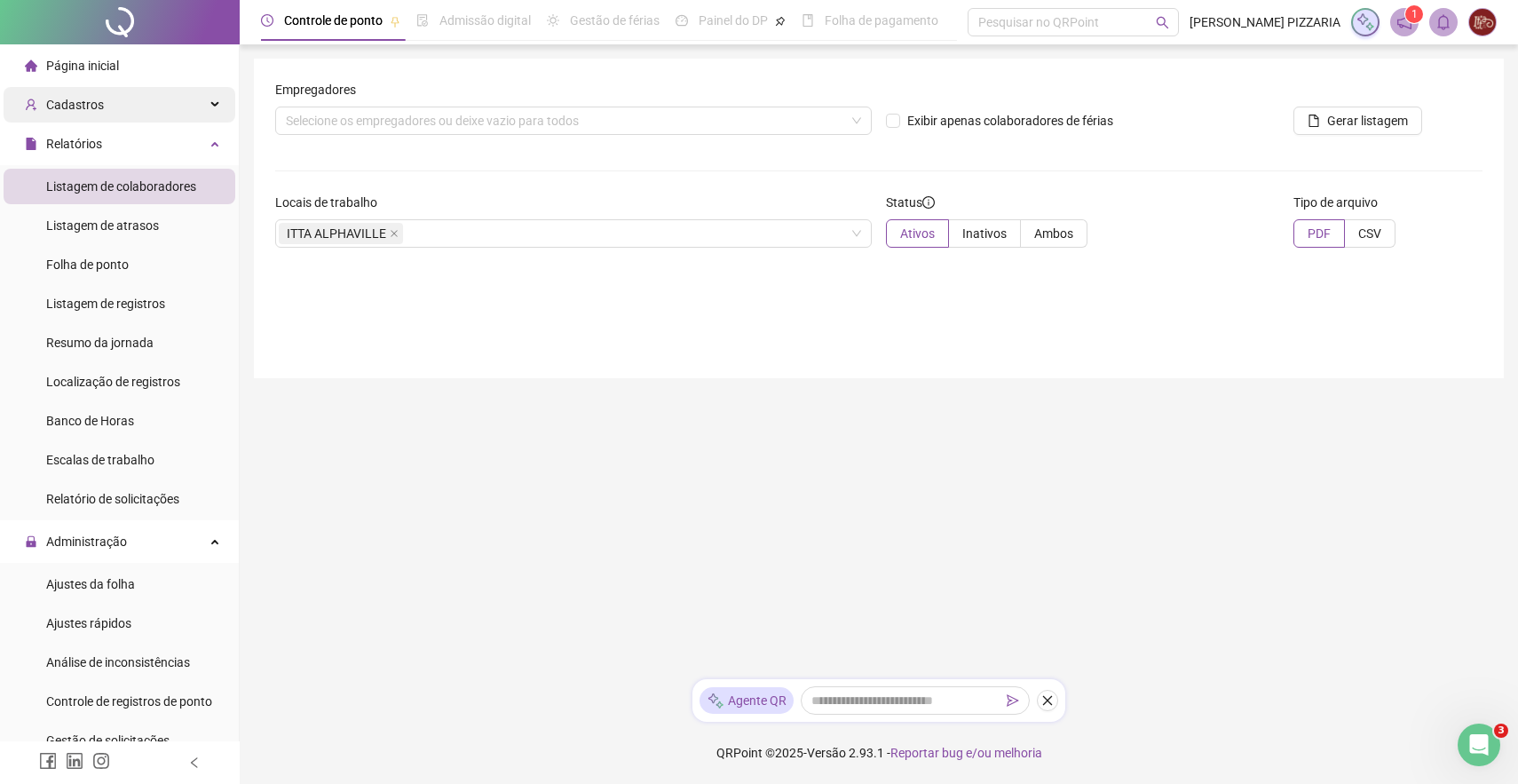
click at [137, 116] on div "Cadastros" at bounding box center [119, 105] width 232 height 36
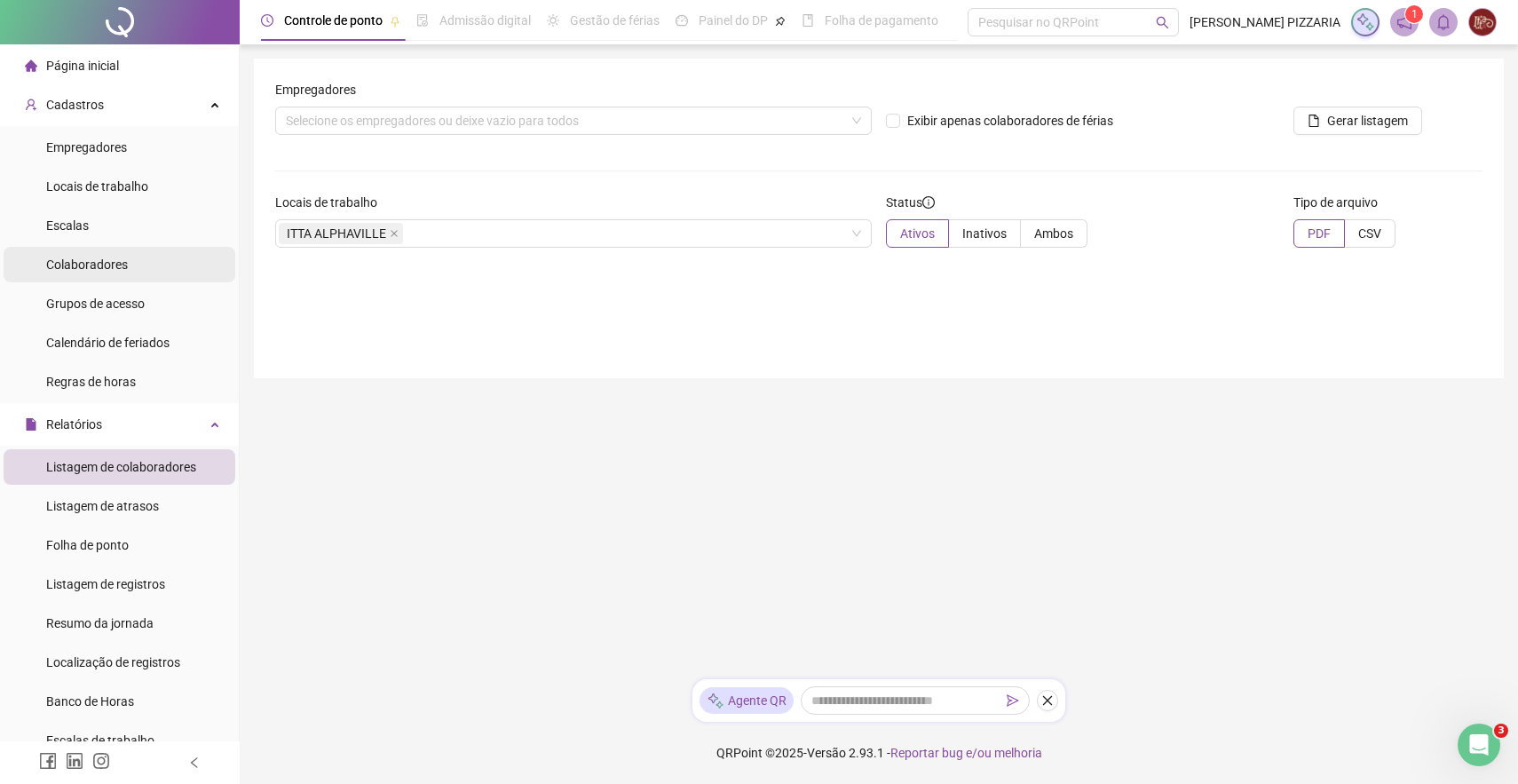
click at [103, 262] on span "Colaboradores" at bounding box center [86, 264] width 82 height 14
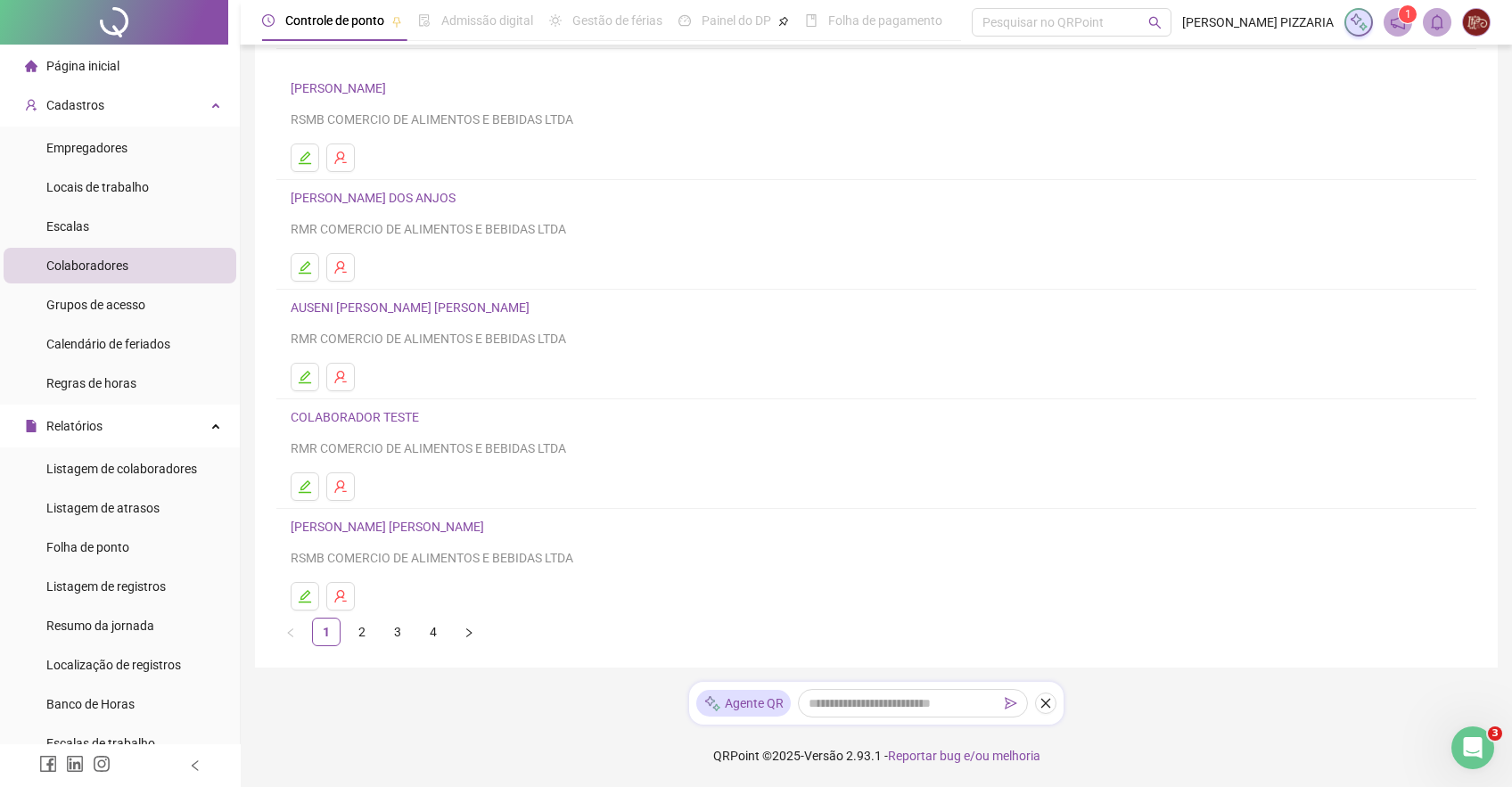
scroll to position [118, 0]
click at [365, 628] on link "2" at bounding box center [361, 631] width 27 height 27
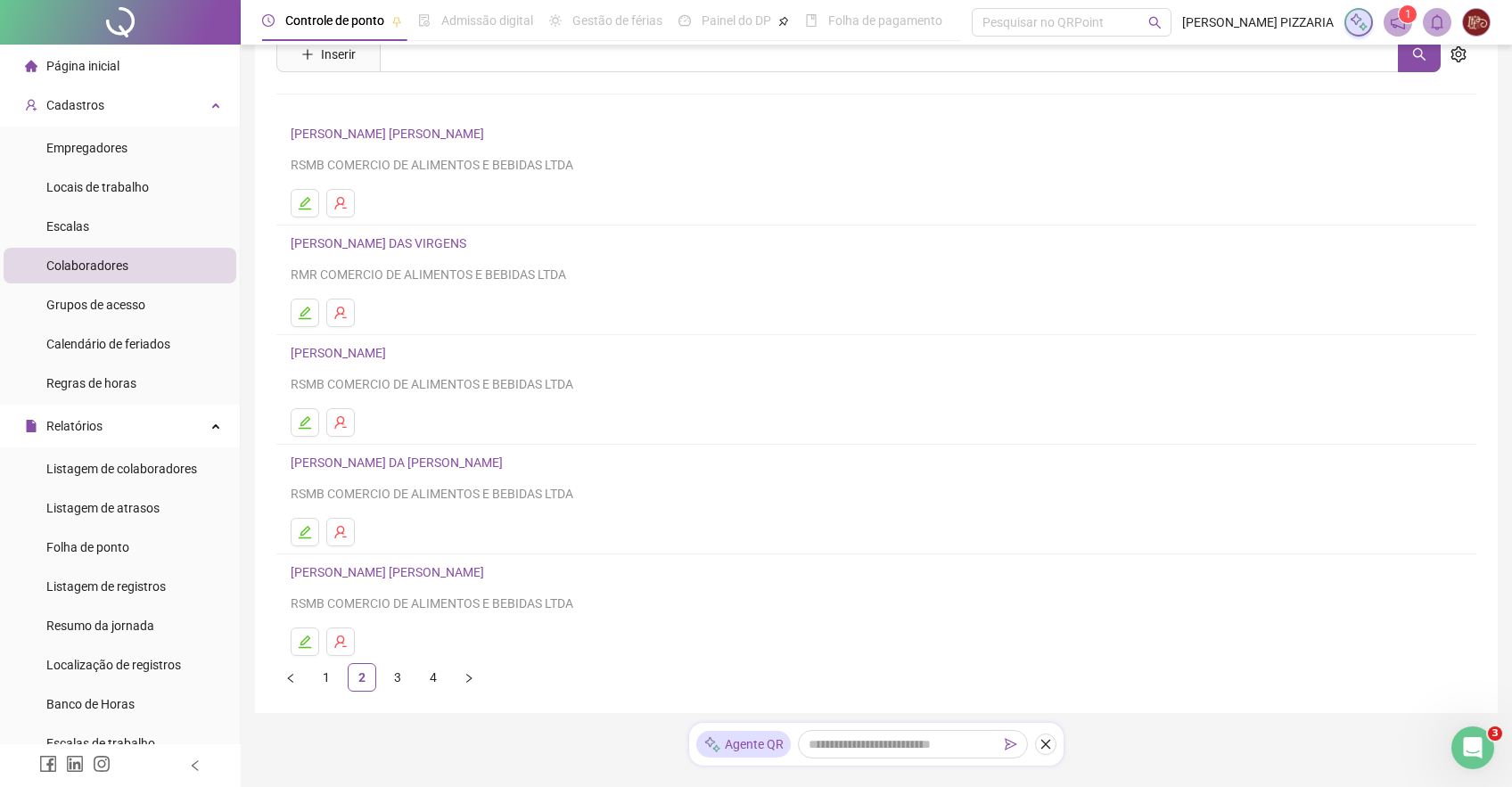
scroll to position [99, 0]
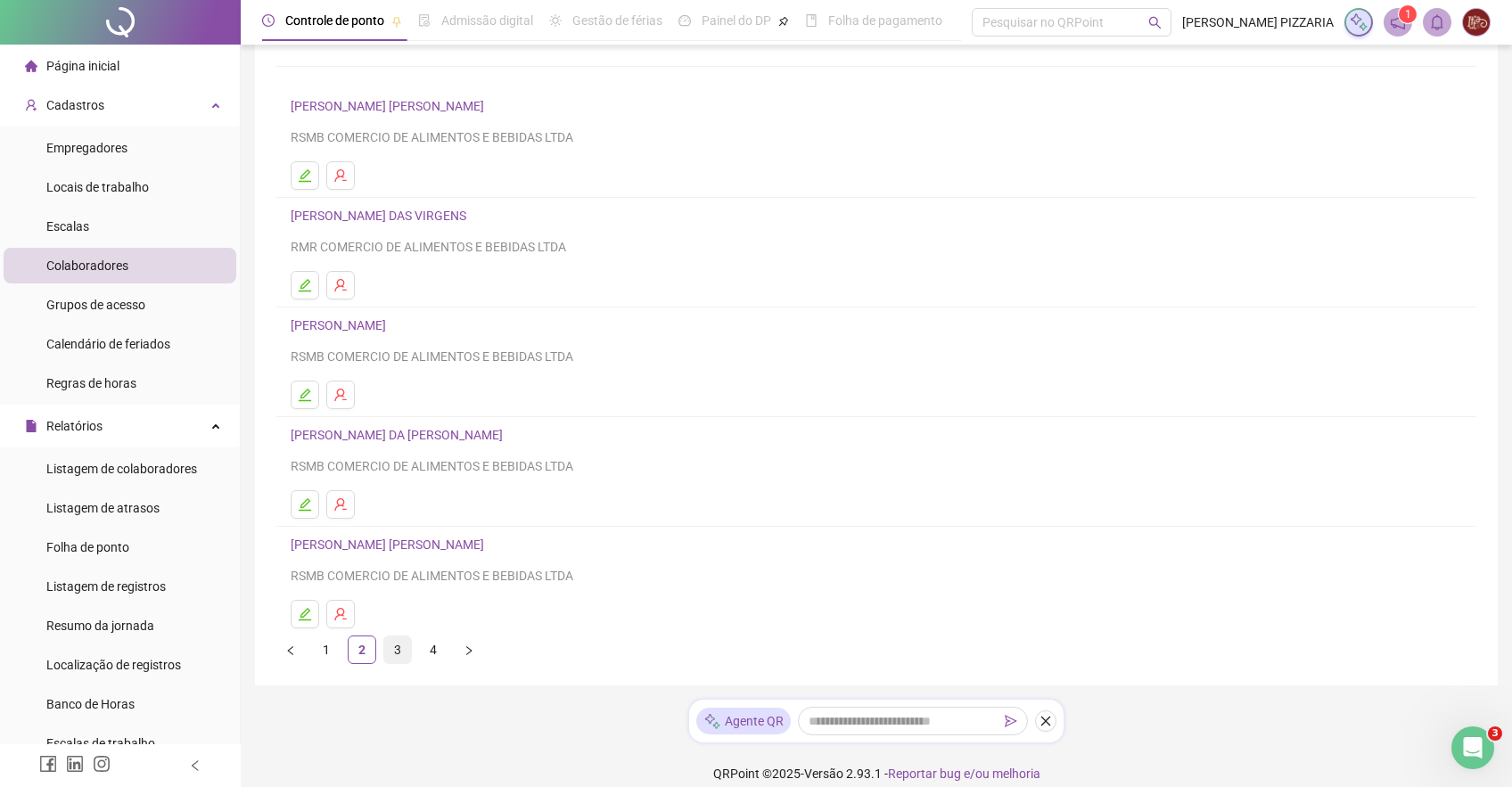
click at [399, 657] on link "3" at bounding box center [397, 649] width 27 height 27
